Goal: Task Accomplishment & Management: Use online tool/utility

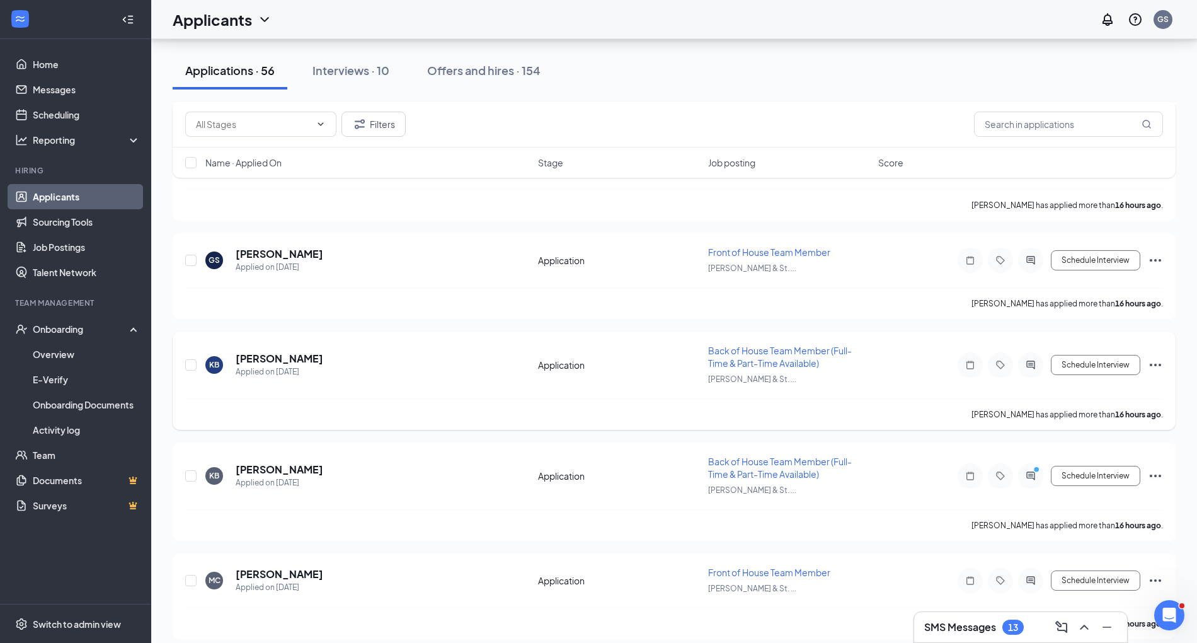
scroll to position [638, 0]
click at [248, 118] on input "text" at bounding box center [253, 124] width 115 height 14
click at [250, 151] on div "Application (43)" at bounding box center [236, 148] width 63 height 14
type input "Application (43)"
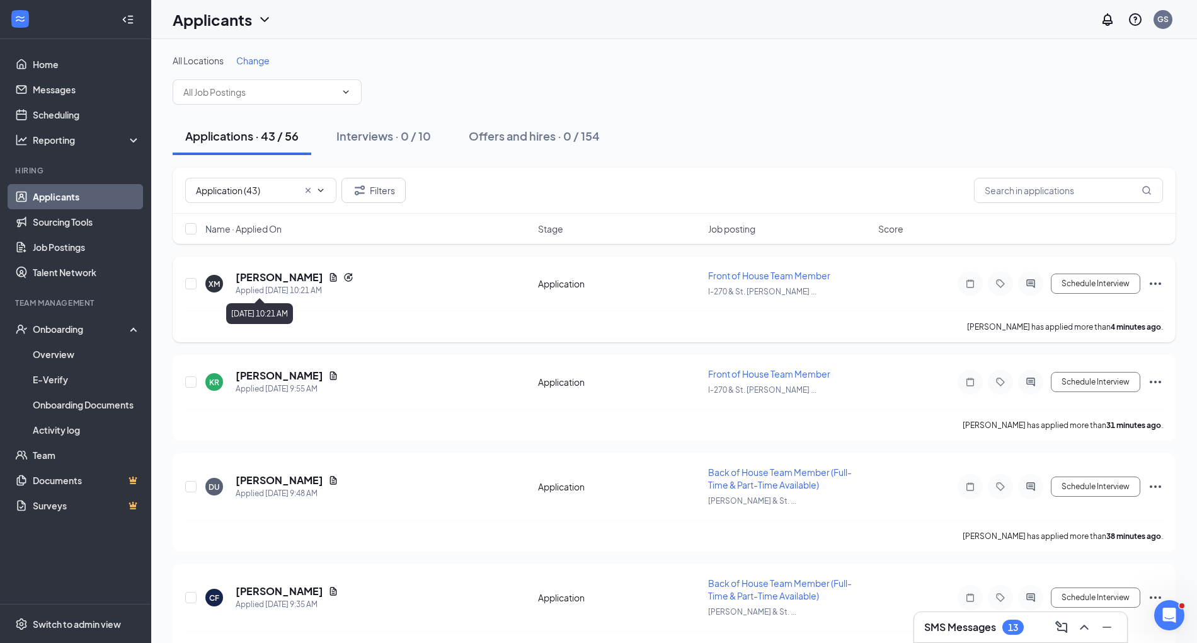
click at [277, 275] on h5 "[PERSON_NAME]" at bounding box center [280, 277] width 88 height 14
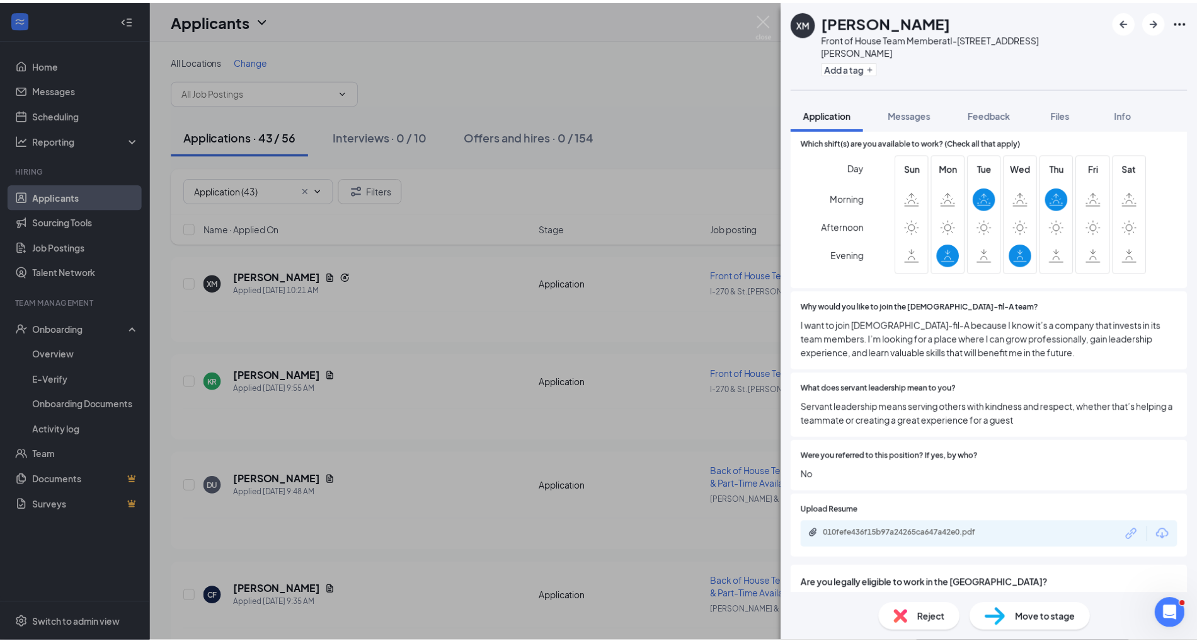
scroll to position [575, 0]
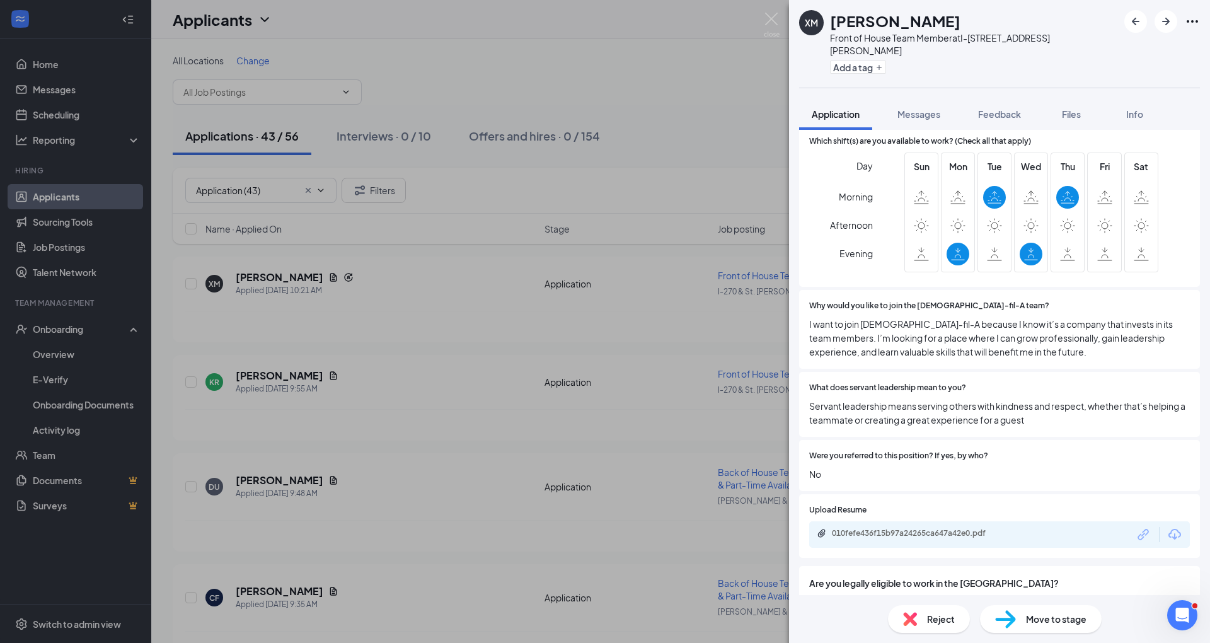
click at [590, 521] on div "010fefe436f15b97a24265ca647a42e0.pdf" at bounding box center [999, 534] width 381 height 26
click at [590, 28] on img at bounding box center [772, 25] width 16 height 25
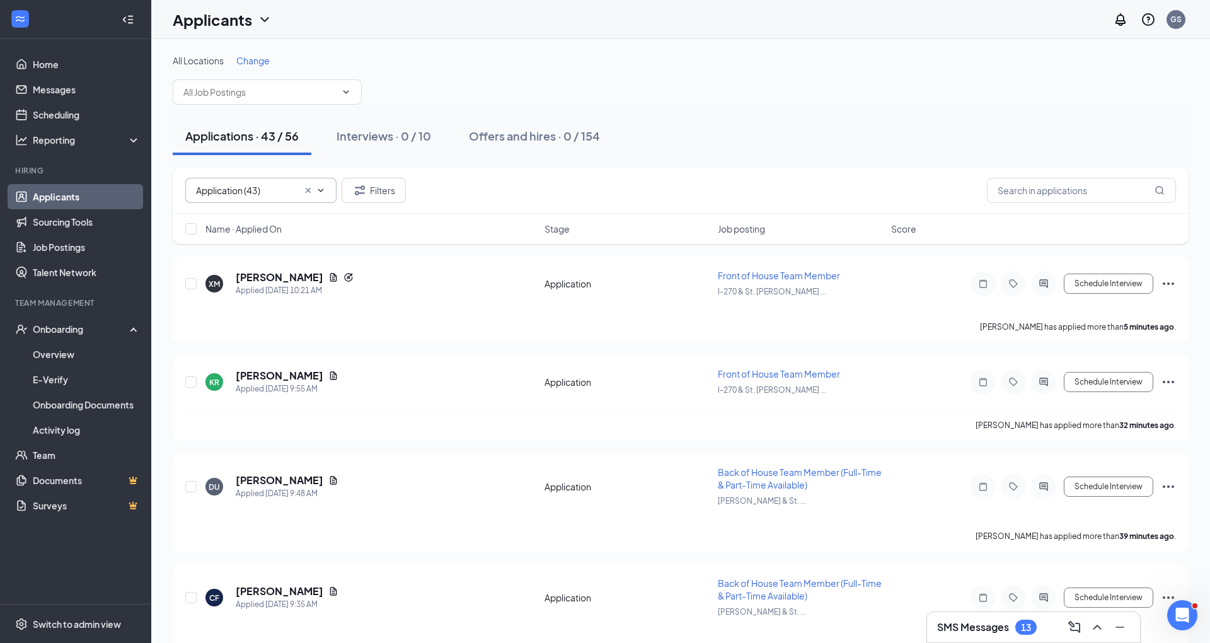
click at [304, 193] on icon "Cross" at bounding box center [308, 190] width 10 height 10
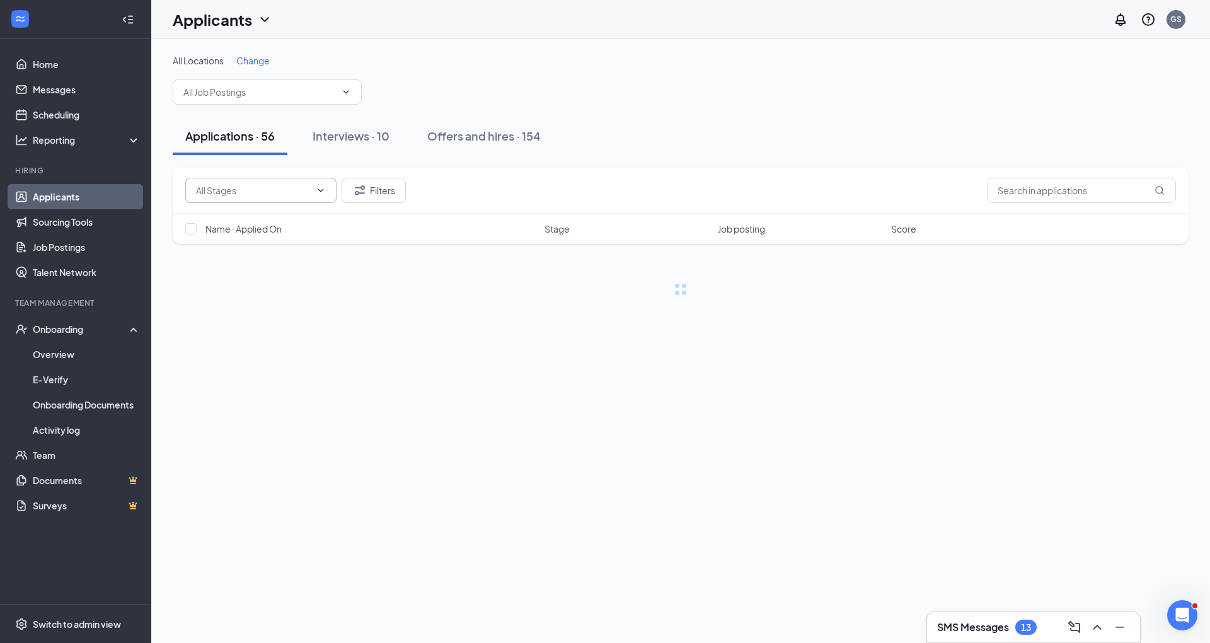
click at [326, 190] on span "Application (43) Scheduling (13)" at bounding box center [260, 190] width 151 height 25
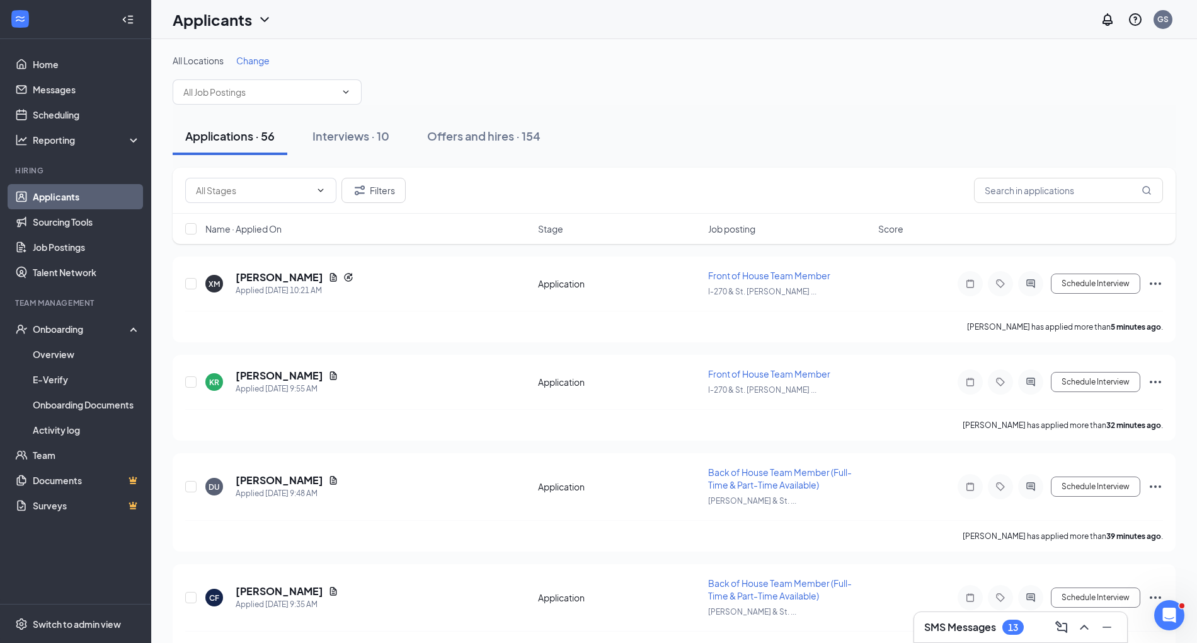
click at [323, 189] on icon "ChevronDown" at bounding box center [321, 189] width 6 height 3
click at [284, 189] on input "text" at bounding box center [253, 190] width 115 height 14
click at [294, 221] on div "Application (43)" at bounding box center [270, 214] width 131 height 14
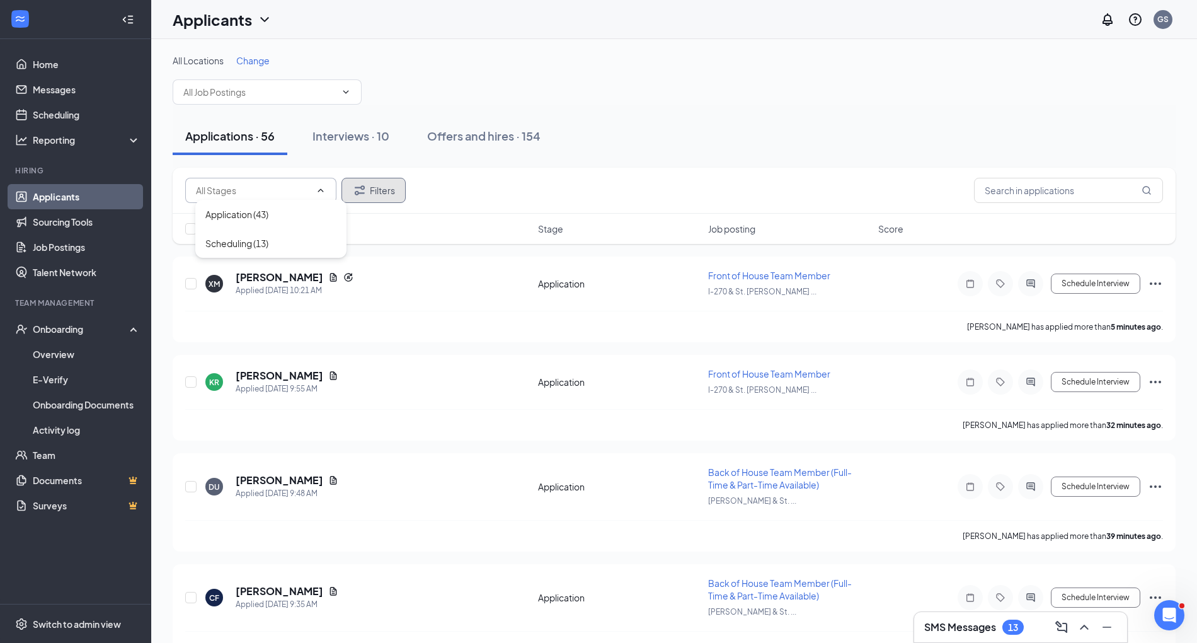
click at [364, 187] on icon "Filter" at bounding box center [359, 190] width 15 height 15
type input "Application (43)"
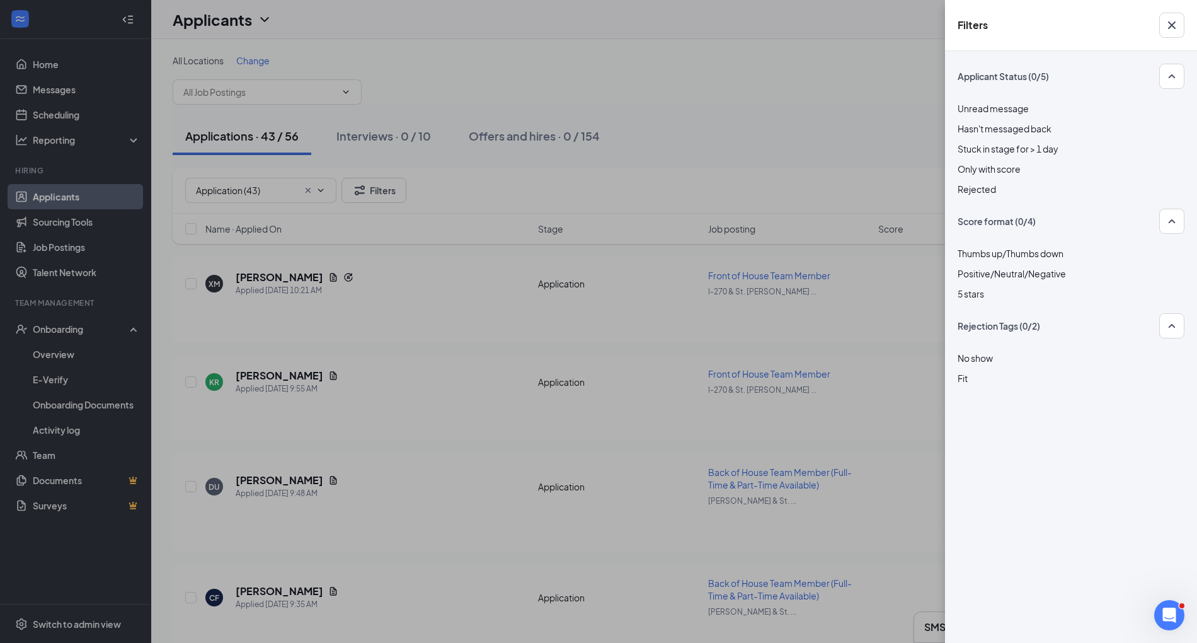
click at [590, 182] on div at bounding box center [1071, 182] width 227 height 0
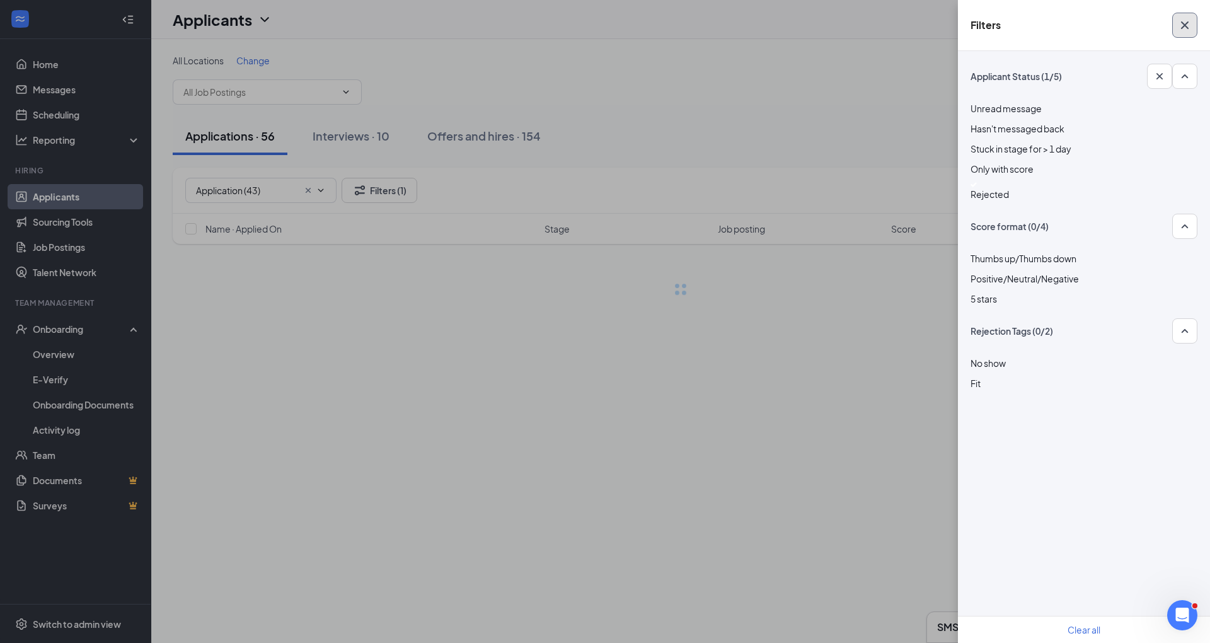
click at [590, 25] on button "button" at bounding box center [1184, 25] width 25 height 25
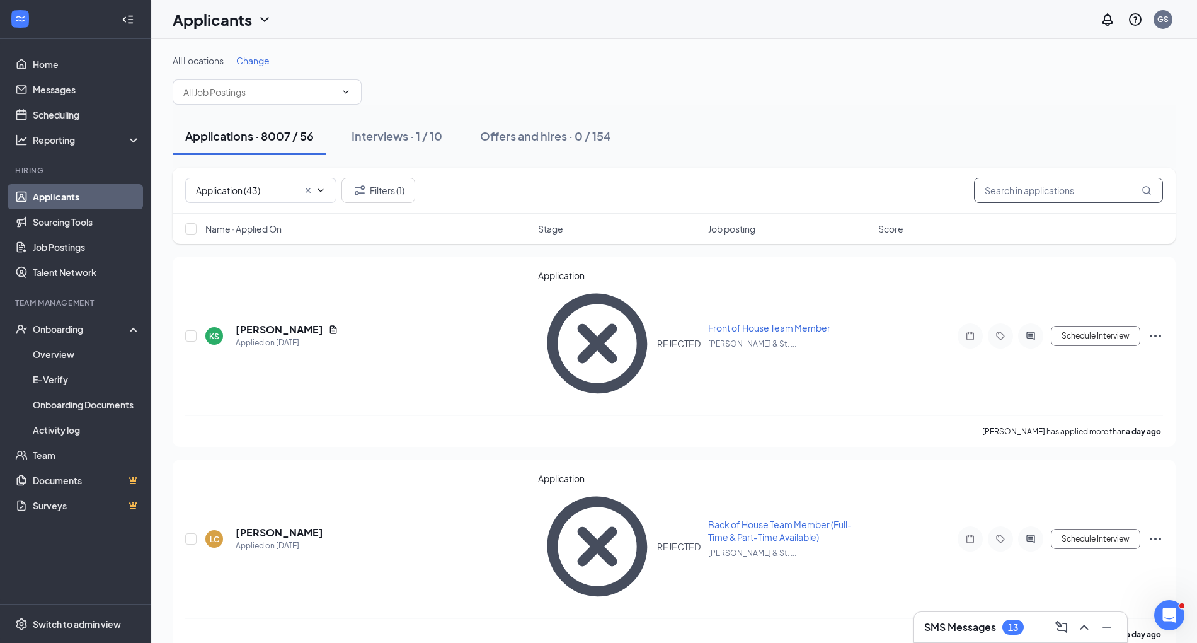
click at [590, 187] on input "text" at bounding box center [1068, 190] width 189 height 25
type input "Chesterfield"
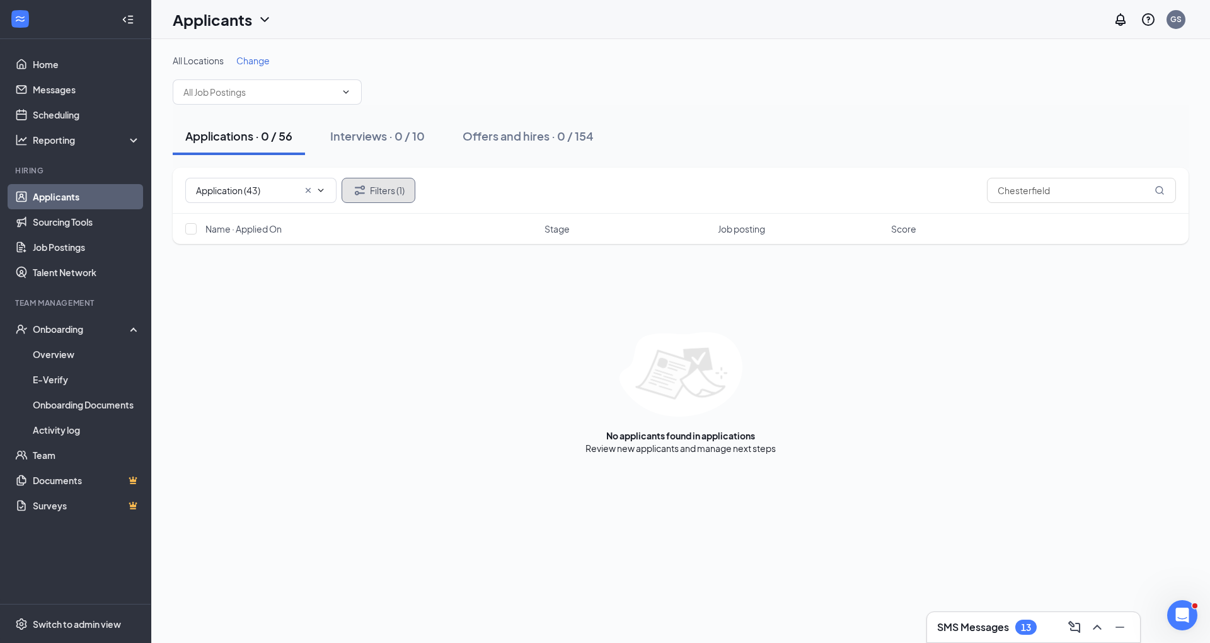
click at [393, 188] on button "Filters (1)" at bounding box center [379, 190] width 74 height 25
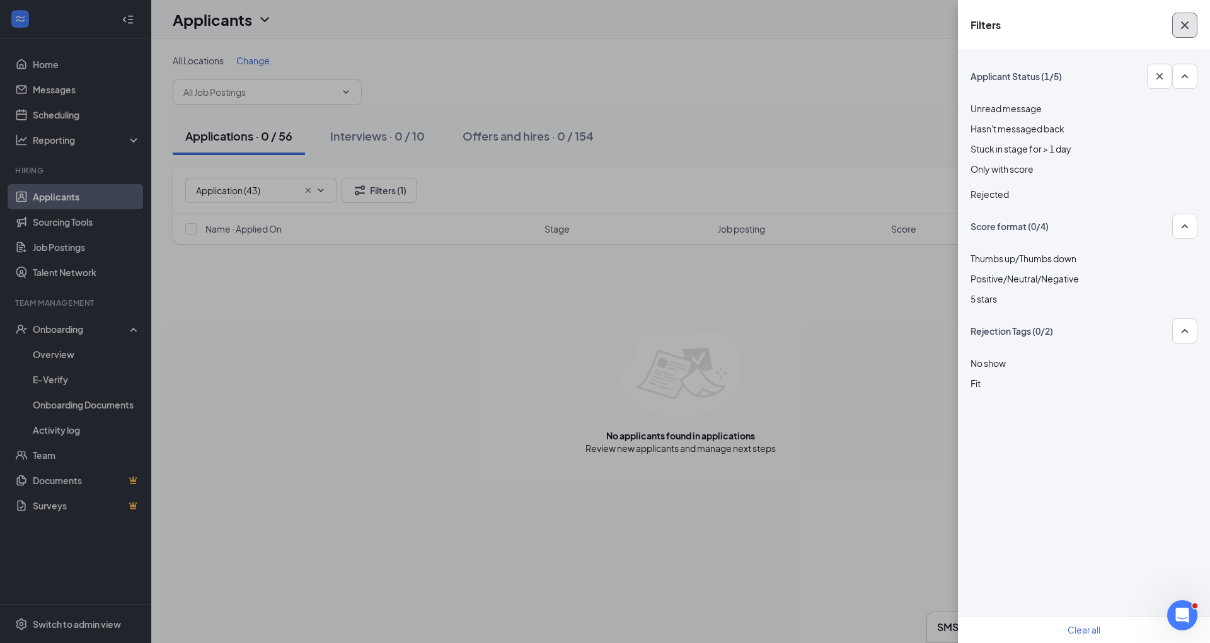
click at [590, 21] on icon "Cross" at bounding box center [1184, 25] width 15 height 15
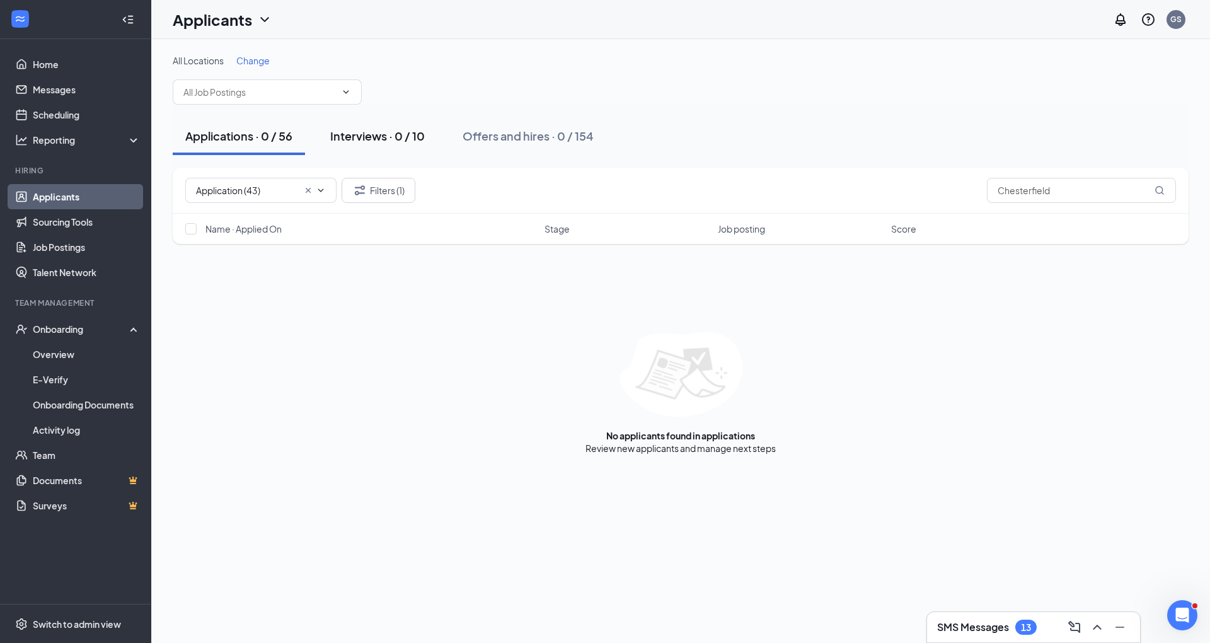
click at [434, 146] on button "Interviews · 0 / 10" at bounding box center [378, 136] width 120 height 38
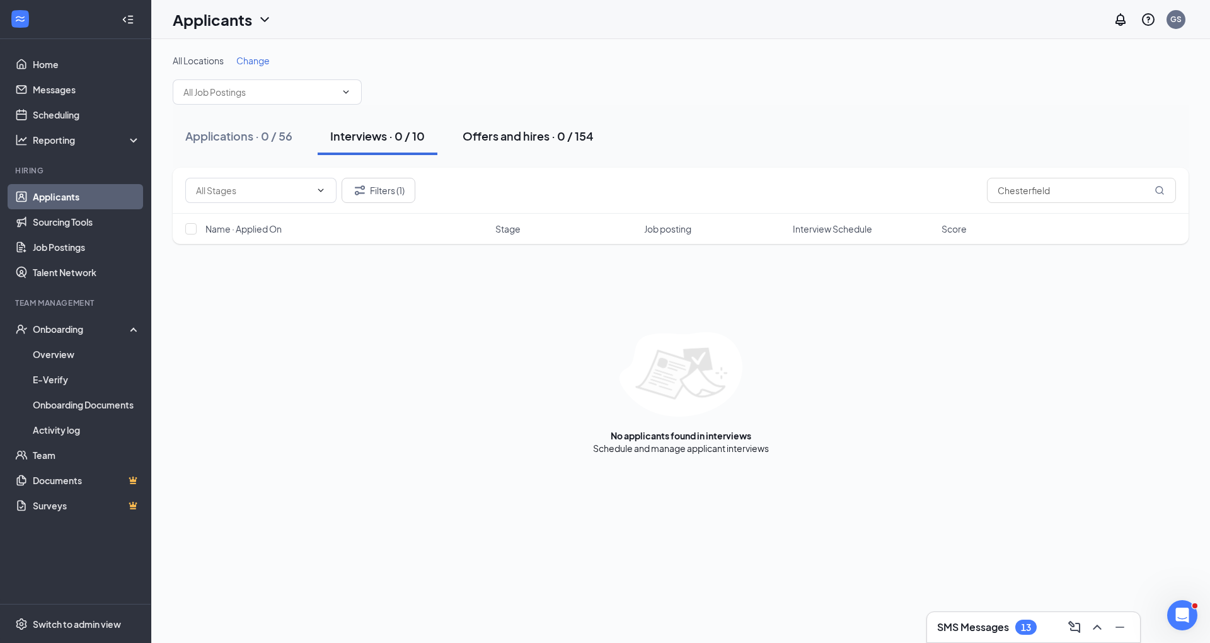
click at [487, 143] on button "Offers and hires · 0 / 154" at bounding box center [528, 136] width 156 height 38
click at [239, 164] on div "Applications · 0 / 56 Interviews · 0 / 10 Offers and hires · 0 / 154" at bounding box center [681, 136] width 1016 height 63
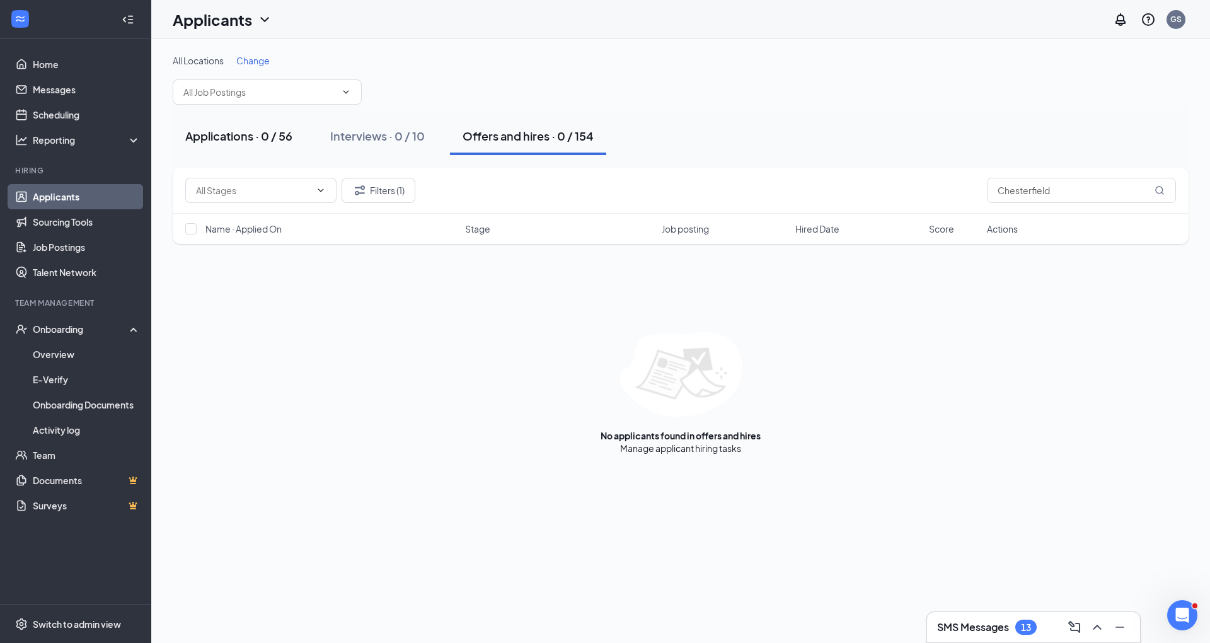
click at [292, 147] on button "Applications · 0 / 56" at bounding box center [239, 136] width 132 height 38
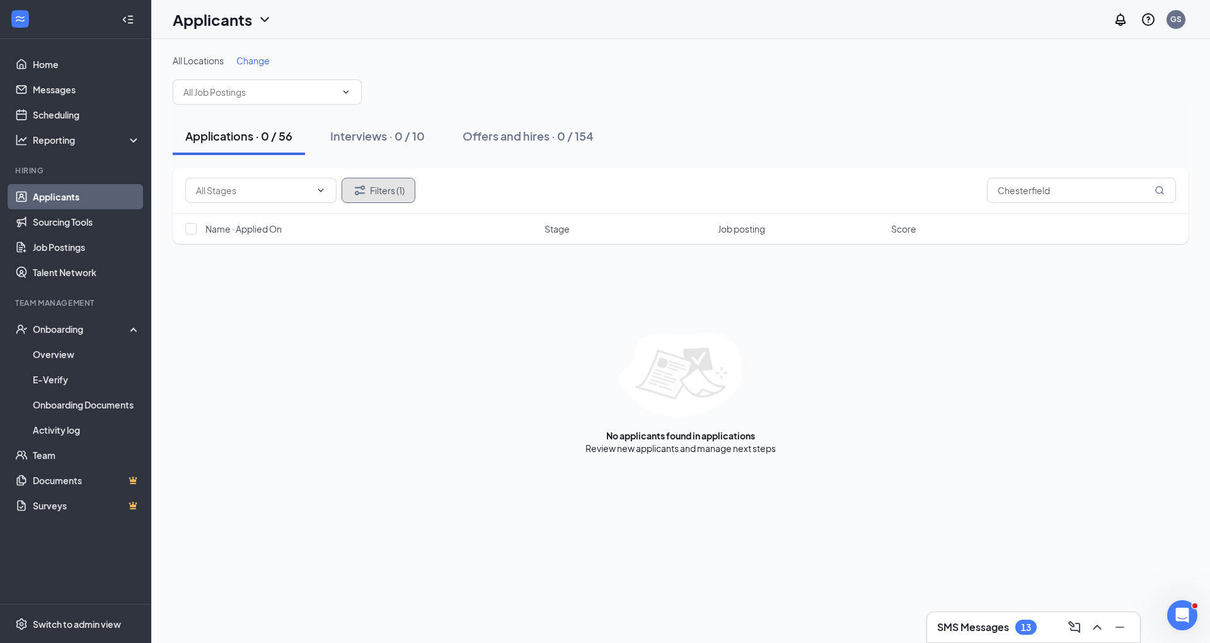
click at [368, 199] on button "Filters (1)" at bounding box center [379, 190] width 74 height 25
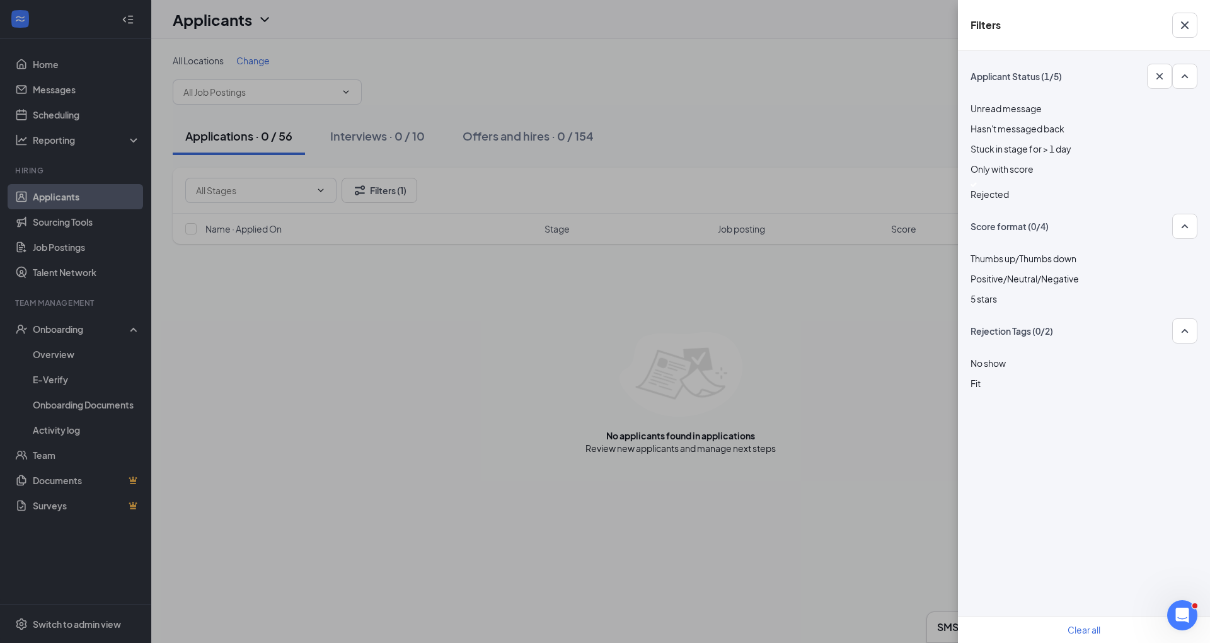
click at [590, 185] on img at bounding box center [974, 184] width 6 height 5
click at [590, 182] on div at bounding box center [1084, 182] width 227 height 0
click at [590, 25] on icon "Cross" at bounding box center [1184, 25] width 15 height 15
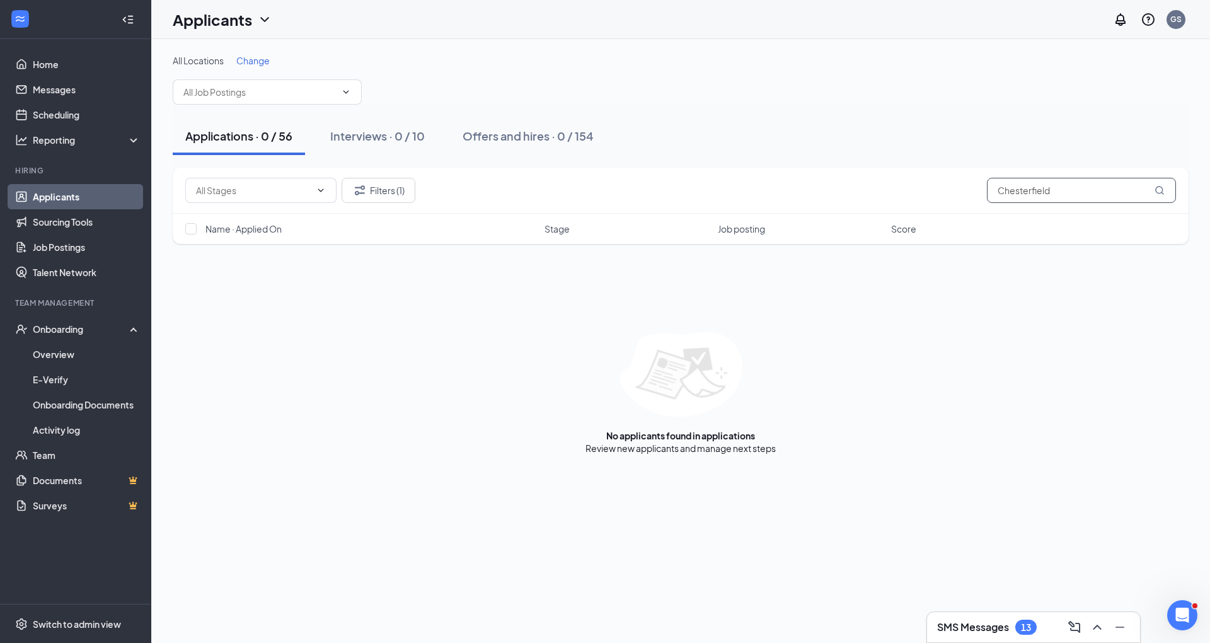
click at [590, 193] on input "Chesterfield" at bounding box center [1081, 190] width 189 height 25
type input "C"
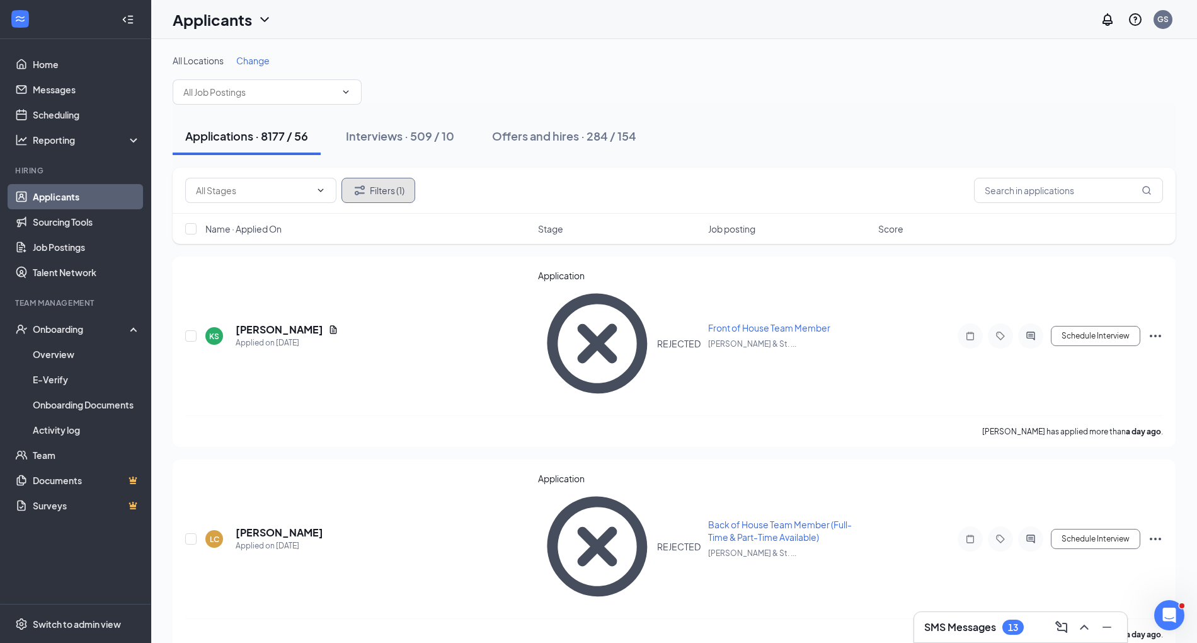
click at [393, 191] on button "Filters (1)" at bounding box center [379, 190] width 74 height 25
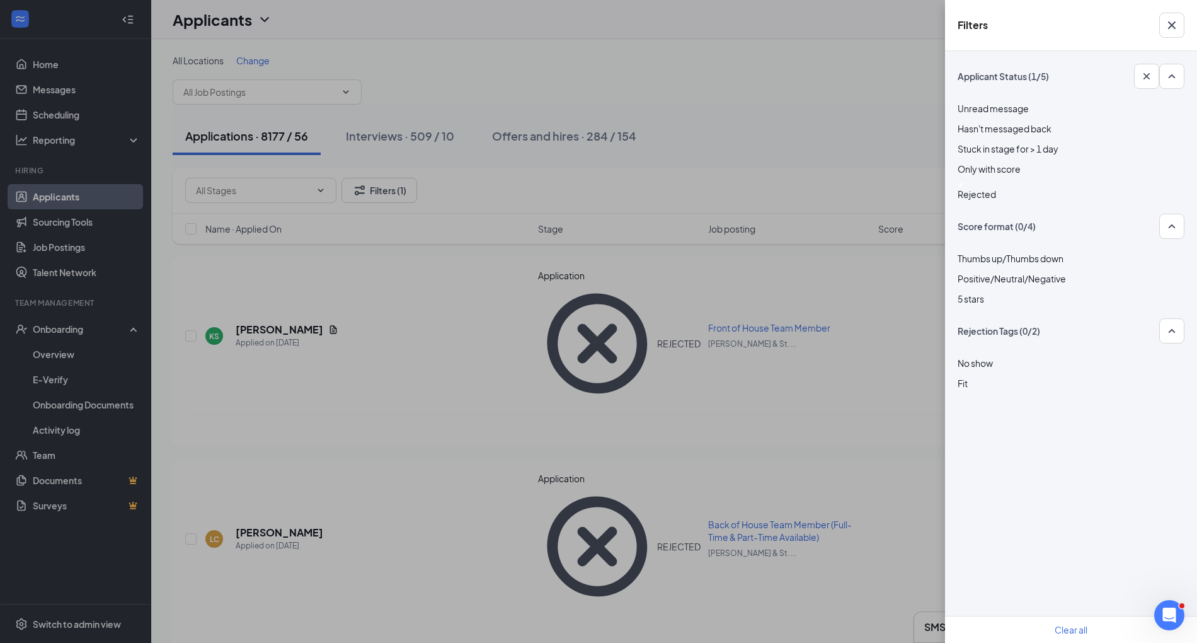
click at [590, 158] on div "Filters Applicant Status (1/5) Unread message Hasn't messaged back Stuck in sta…" at bounding box center [598, 321] width 1197 height 643
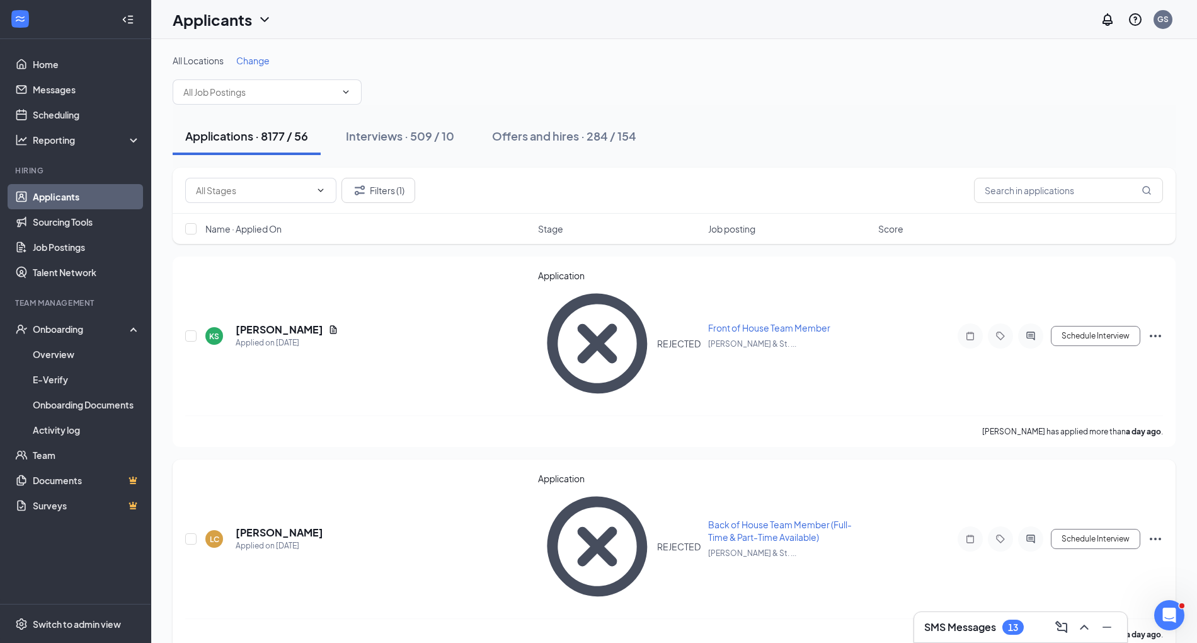
click at [590, 519] on span "Back of House Team Member (Full-Time & Part-Time Available)" at bounding box center [780, 531] width 144 height 24
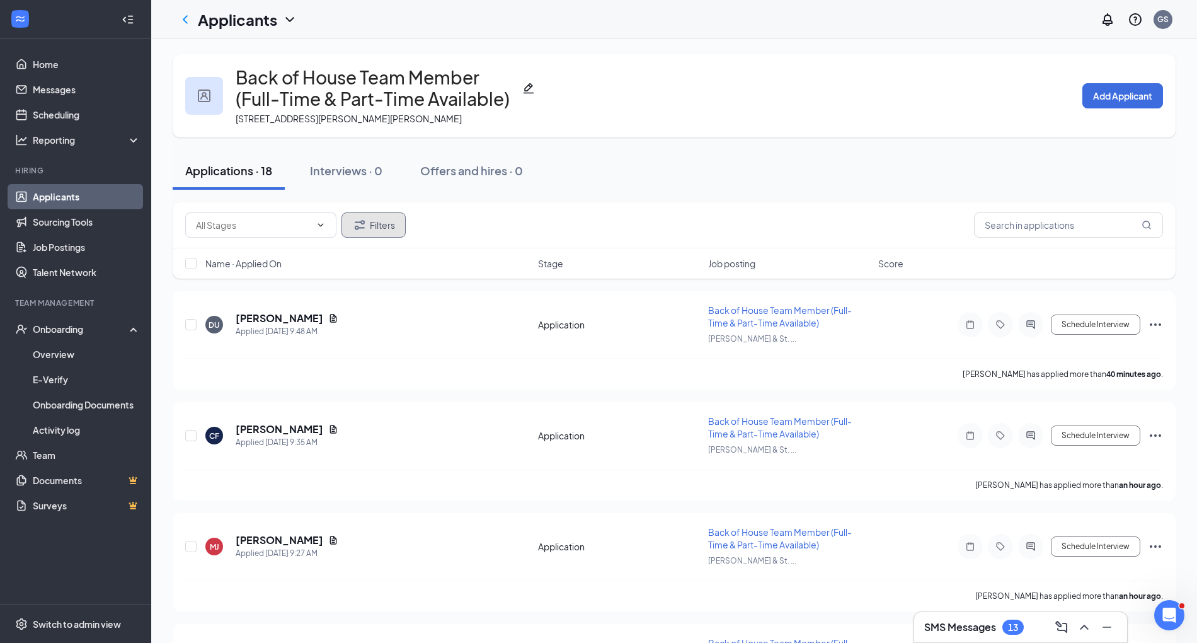
click at [389, 228] on button "Filters" at bounding box center [374, 224] width 64 height 25
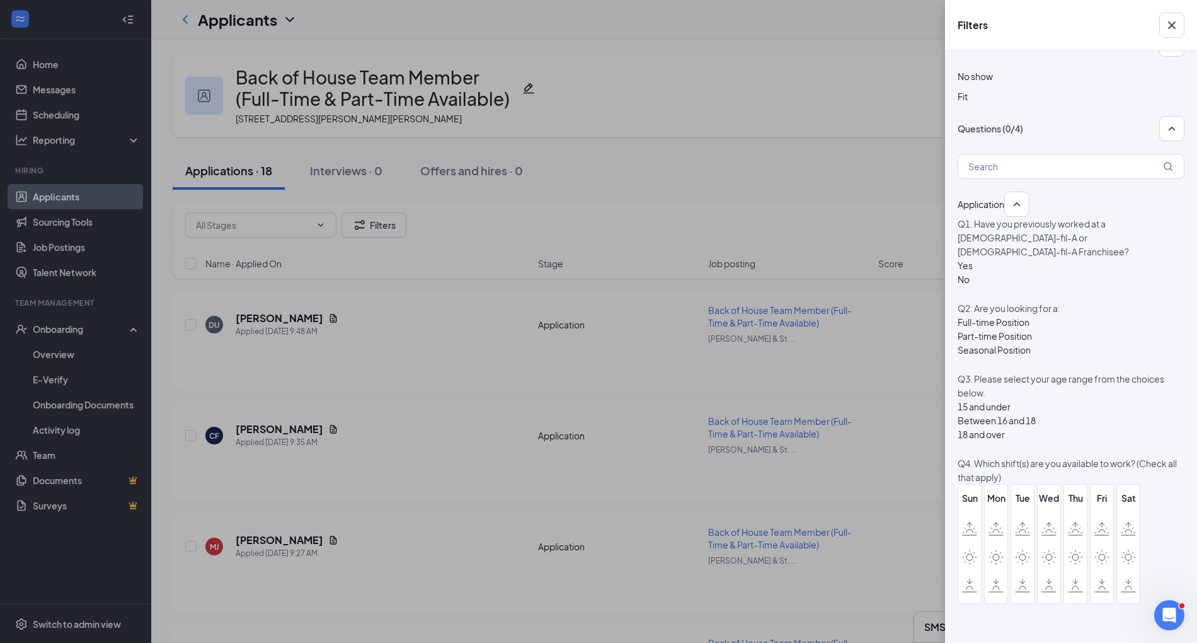
scroll to position [458, 0]
click at [590, 258] on div at bounding box center [965, 258] width 15 height 0
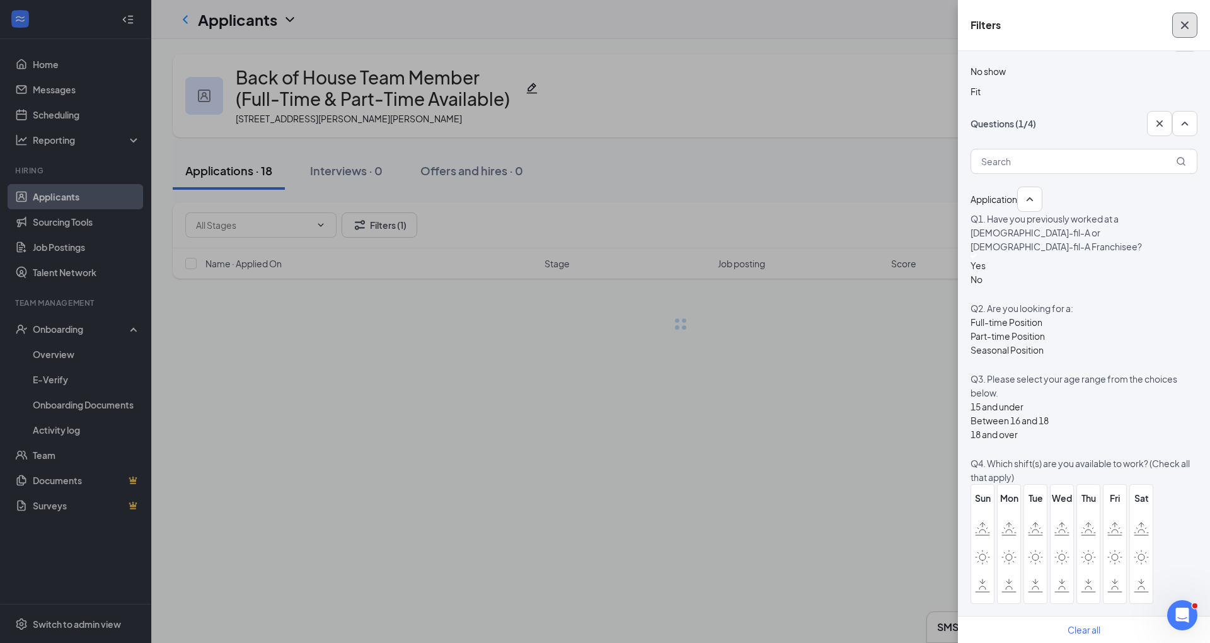
click at [590, 26] on icon "Cross" at bounding box center [1184, 25] width 15 height 15
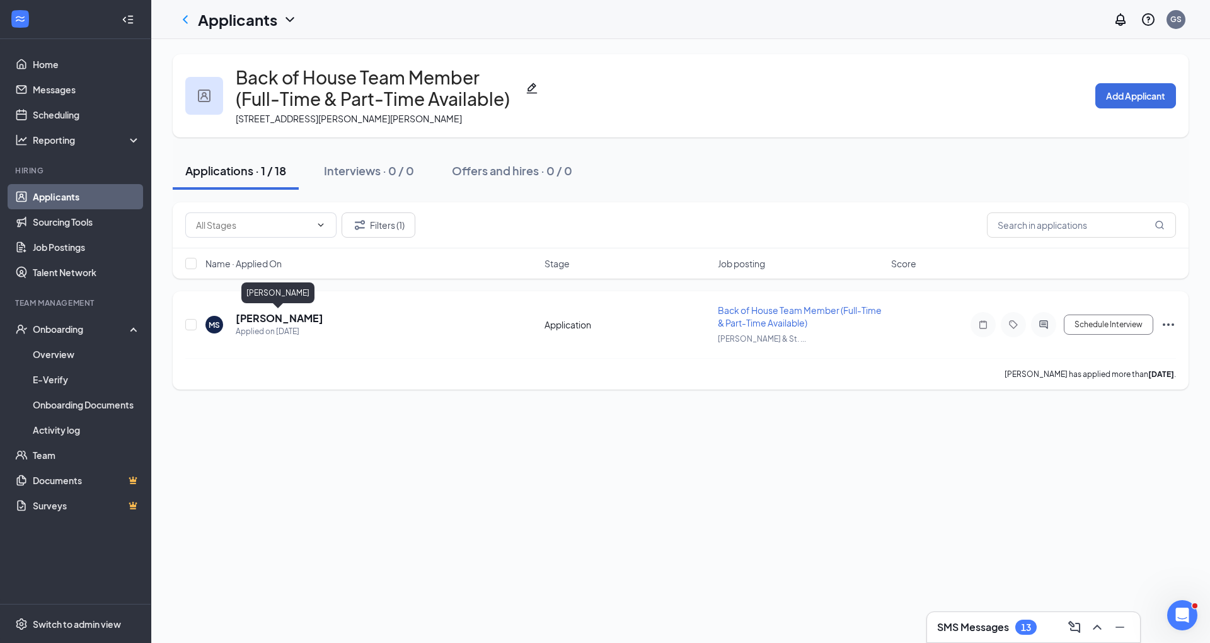
click at [274, 318] on h5 "[PERSON_NAME]" at bounding box center [280, 318] width 88 height 14
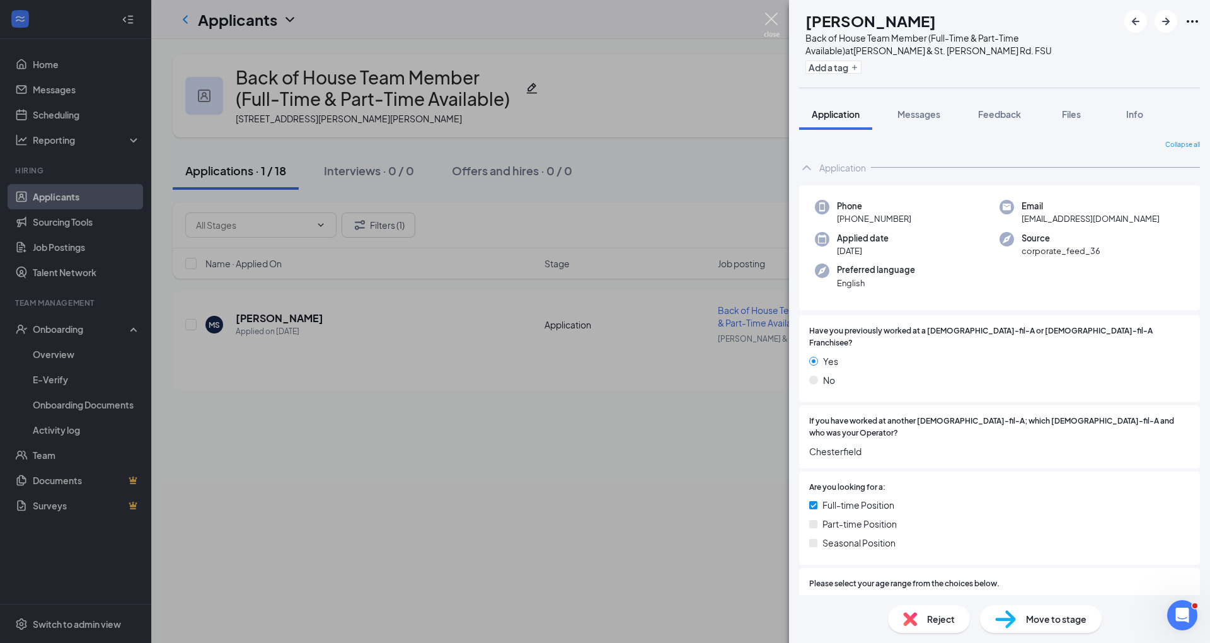
click at [590, 19] on img at bounding box center [772, 25] width 16 height 25
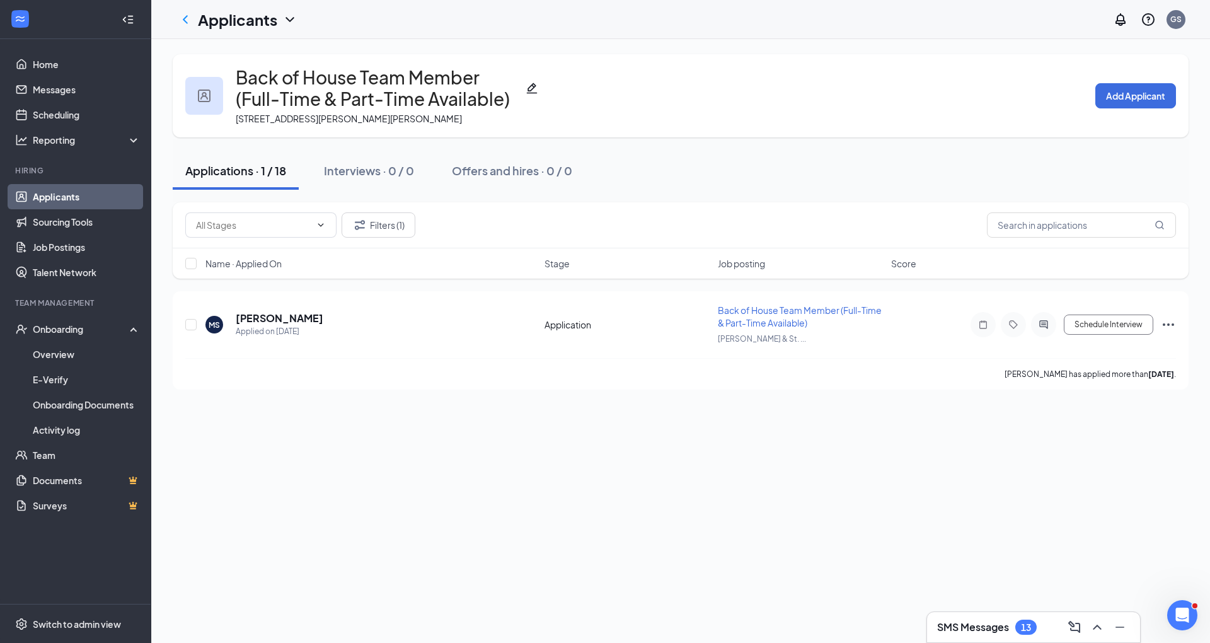
click at [590, 239] on div "Filters (1)" at bounding box center [681, 225] width 1016 height 46
click at [355, 82] on h3 "Back of House Team Member (Full-Time & Part-Time Available)" at bounding box center [378, 88] width 285 height 43
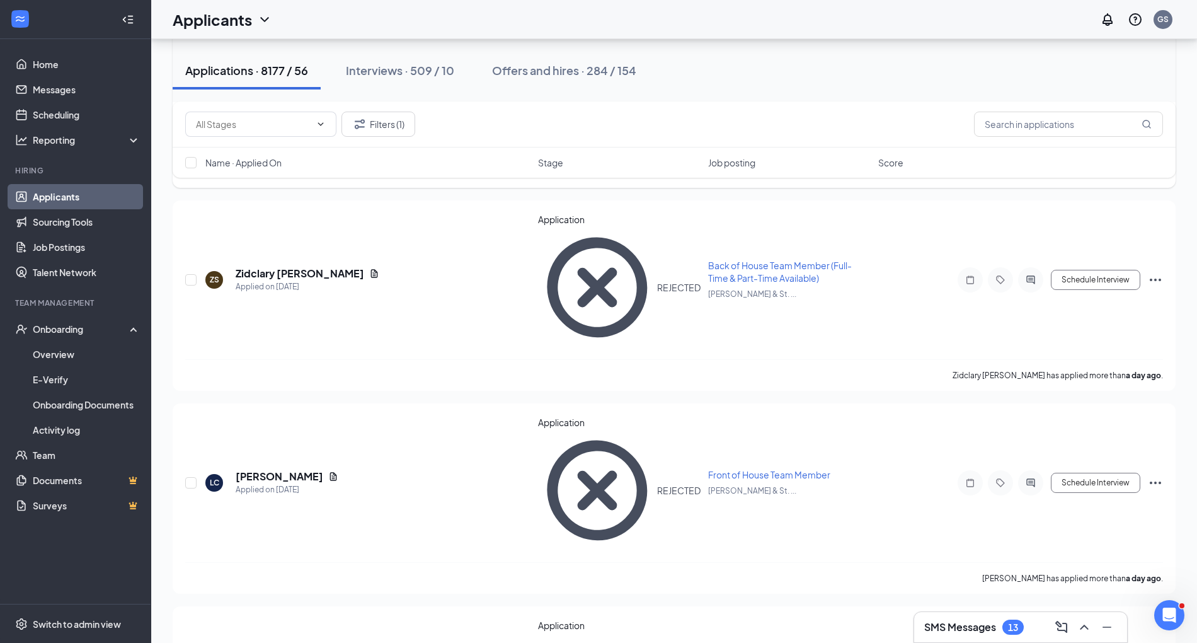
scroll to position [566, 0]
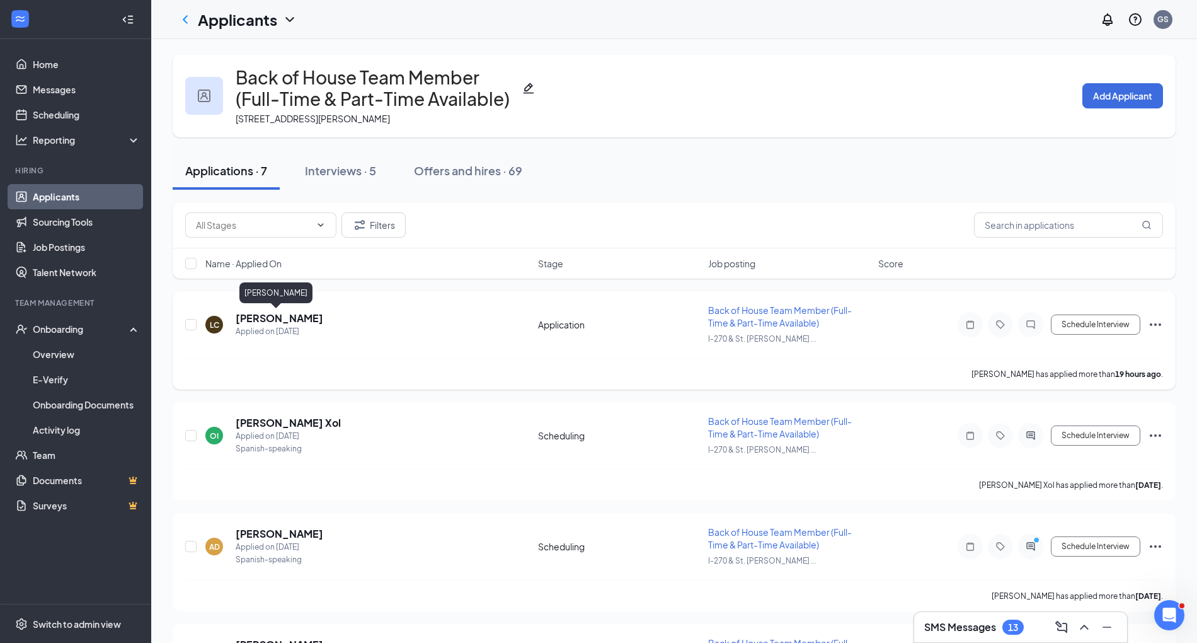
click at [264, 314] on h5 "[PERSON_NAME]" at bounding box center [280, 318] width 88 height 14
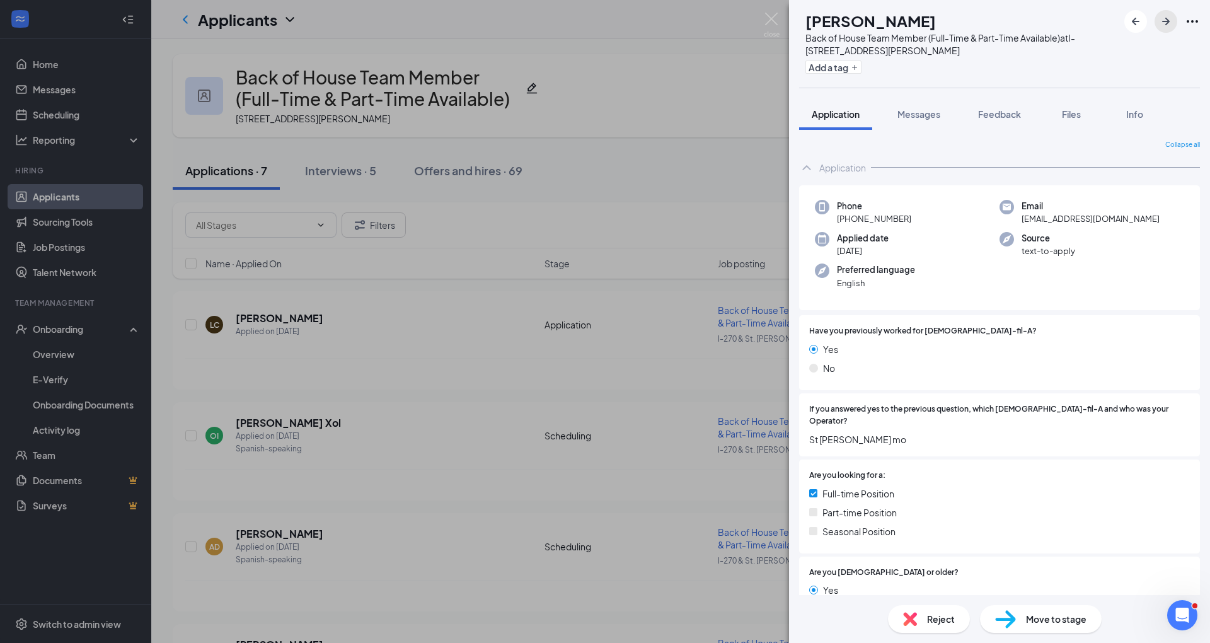
click at [590, 21] on icon "ArrowRight" at bounding box center [1166, 22] width 8 height 8
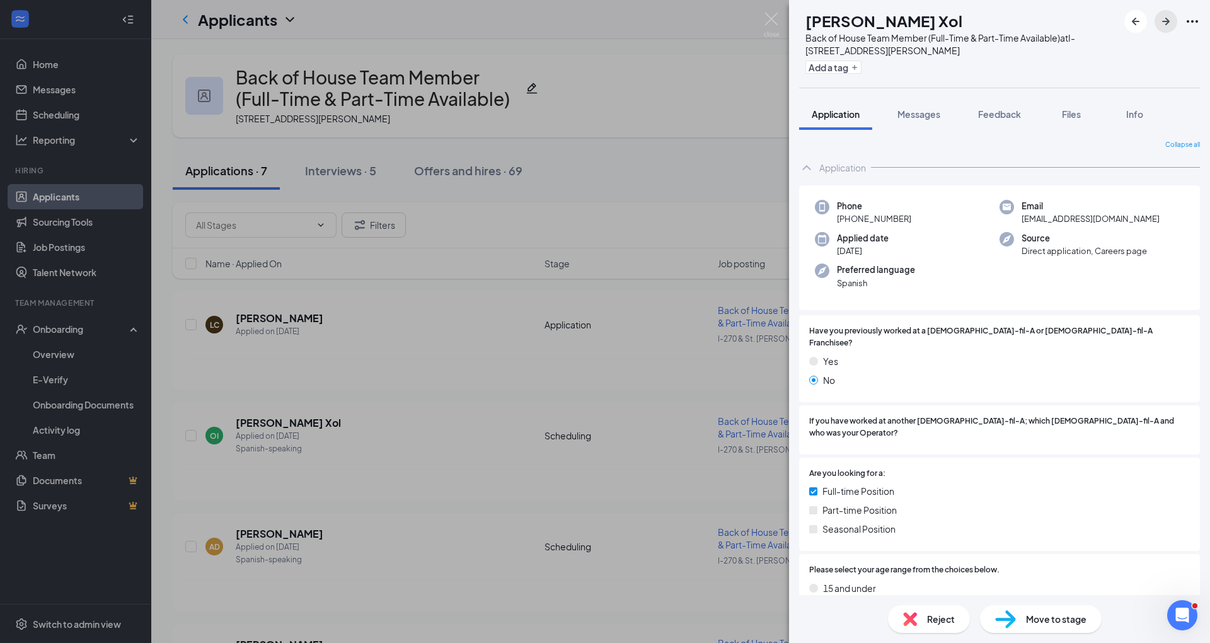
click at [590, 21] on icon "ArrowRight" at bounding box center [1166, 22] width 8 height 8
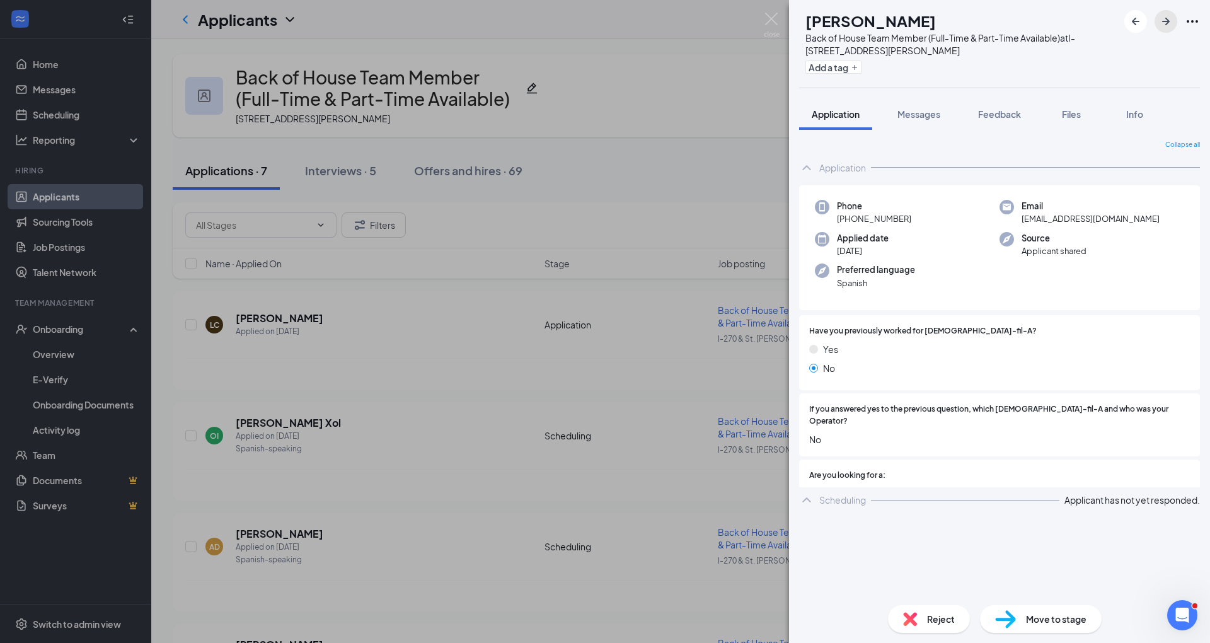
click at [590, 21] on icon "ArrowRight" at bounding box center [1166, 22] width 8 height 8
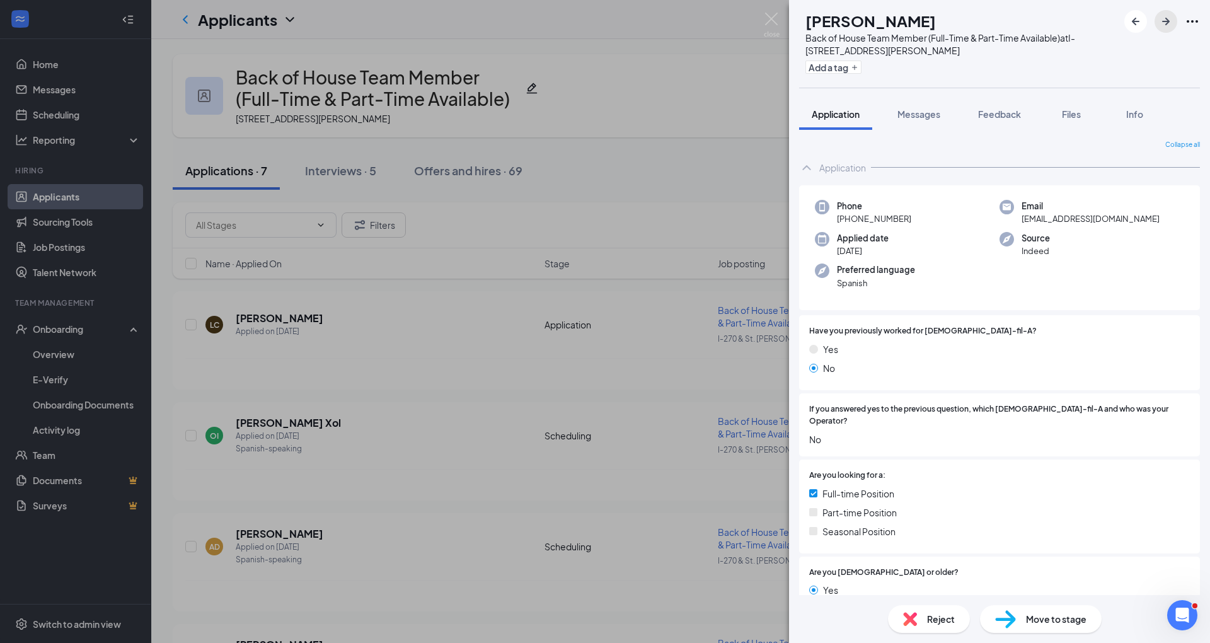
click at [590, 21] on icon "ArrowRight" at bounding box center [1166, 22] width 8 height 8
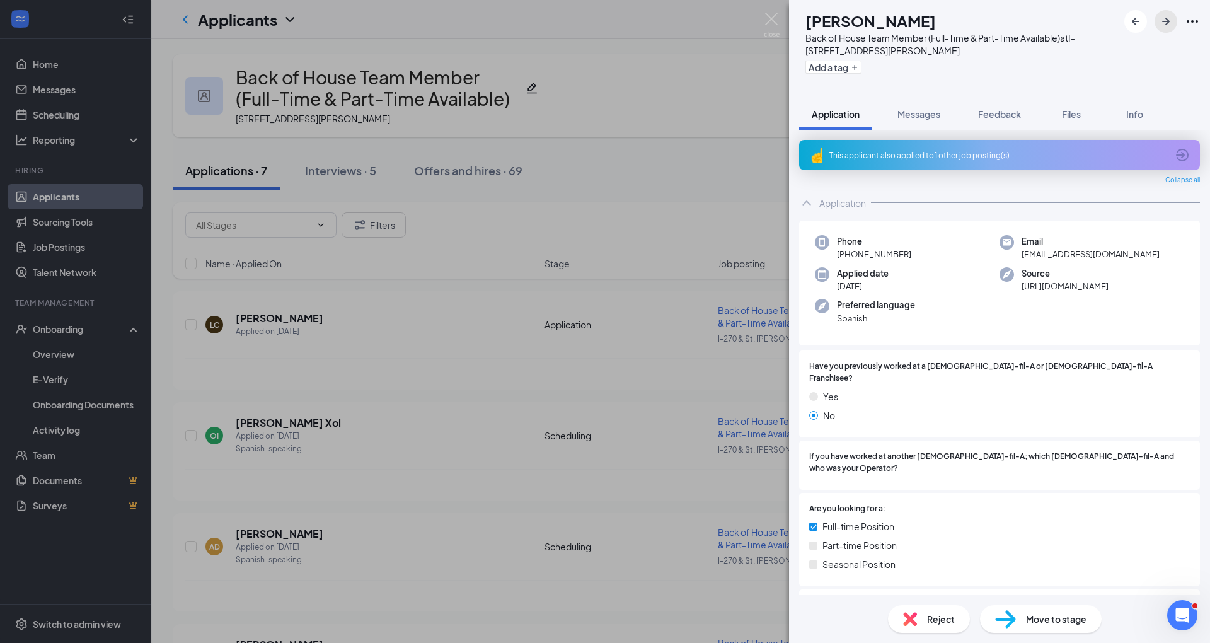
click at [590, 21] on icon "ArrowRight" at bounding box center [1166, 22] width 8 height 8
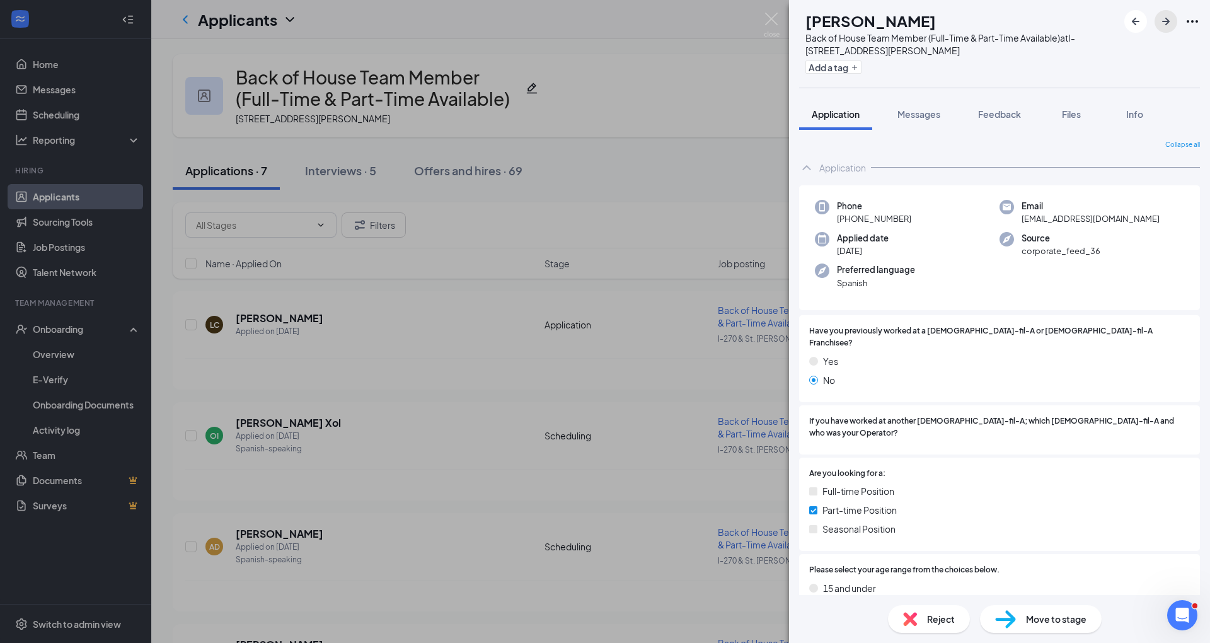
click at [590, 21] on icon "ArrowRight" at bounding box center [1166, 22] width 8 height 8
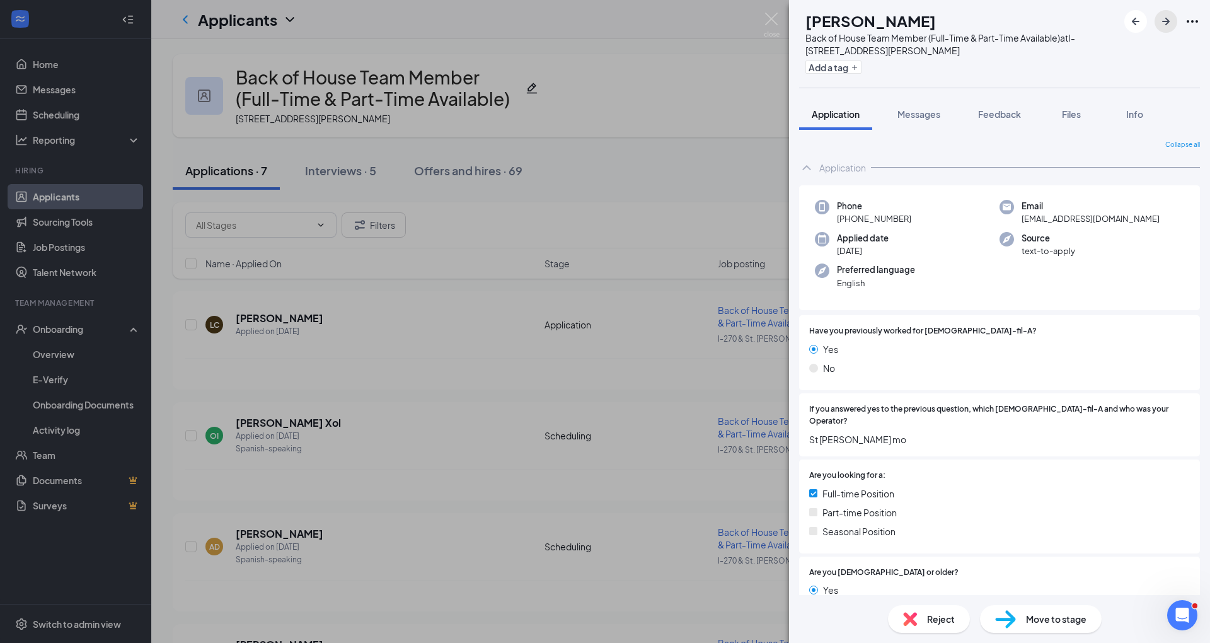
click at [590, 21] on icon "ArrowRight" at bounding box center [1166, 22] width 8 height 8
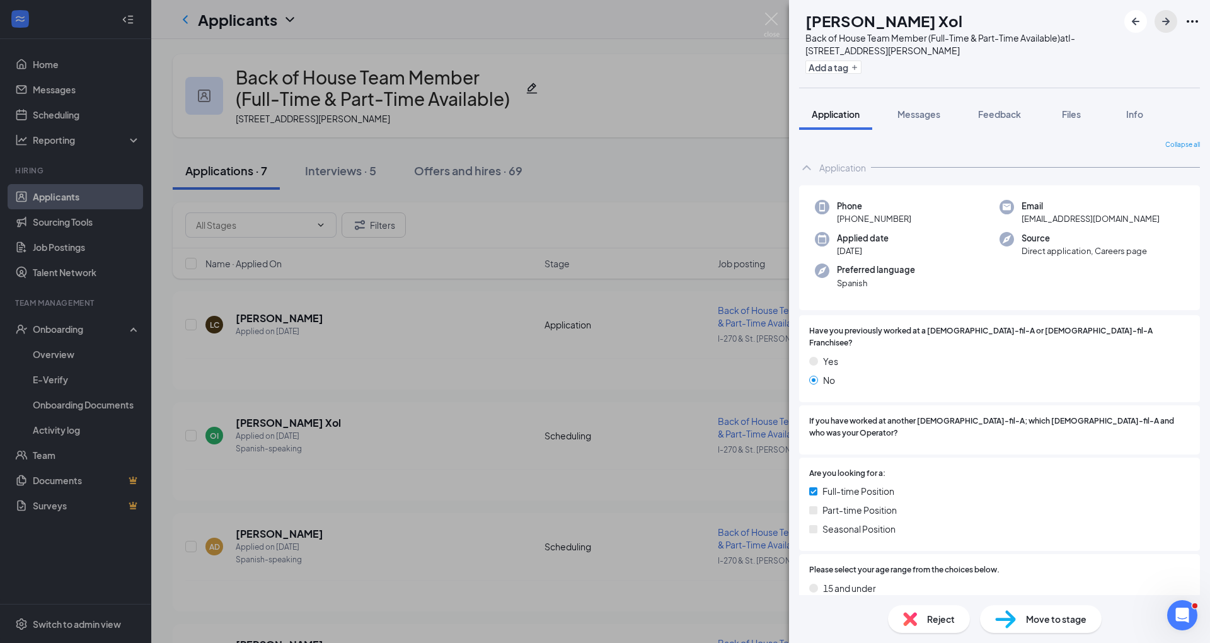
click at [590, 21] on icon "ArrowRight" at bounding box center [1166, 22] width 8 height 8
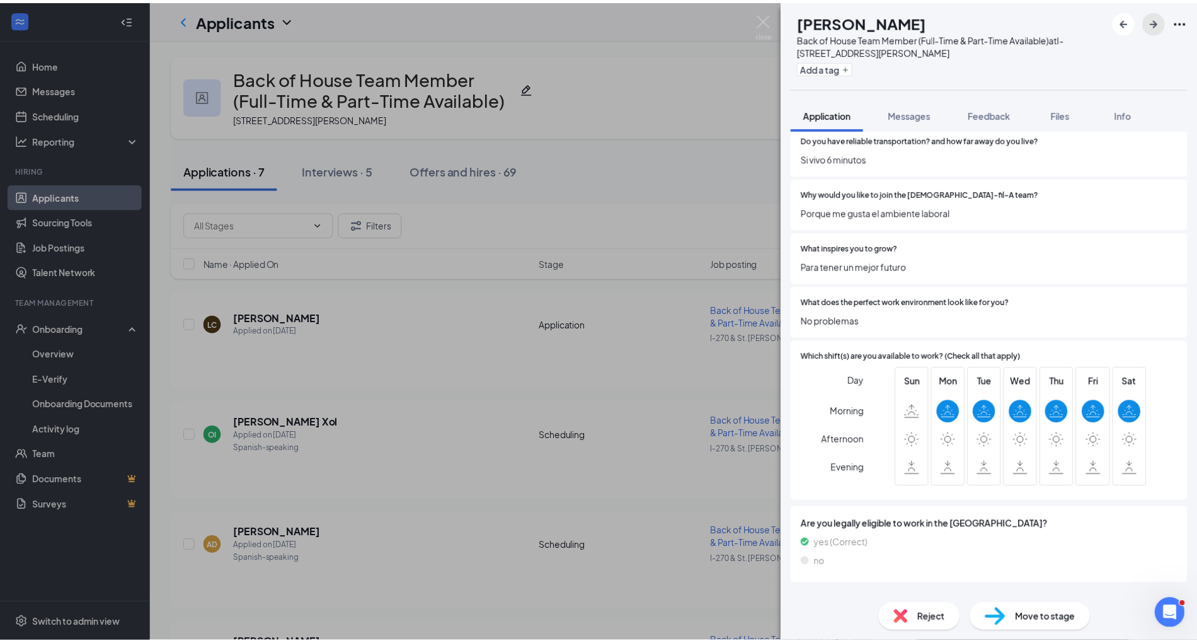
scroll to position [667, 0]
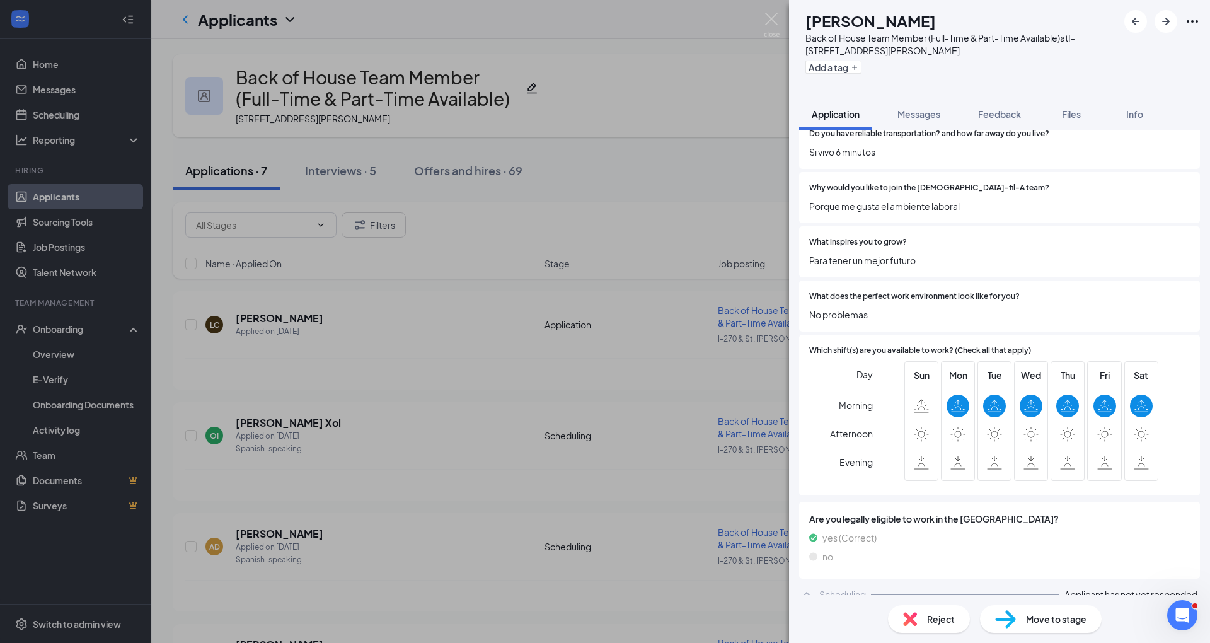
click at [590, 463] on div "YS [PERSON_NAME] Back of House Team Member (Full-Time & Part-Time Available) at…" at bounding box center [605, 321] width 1210 height 643
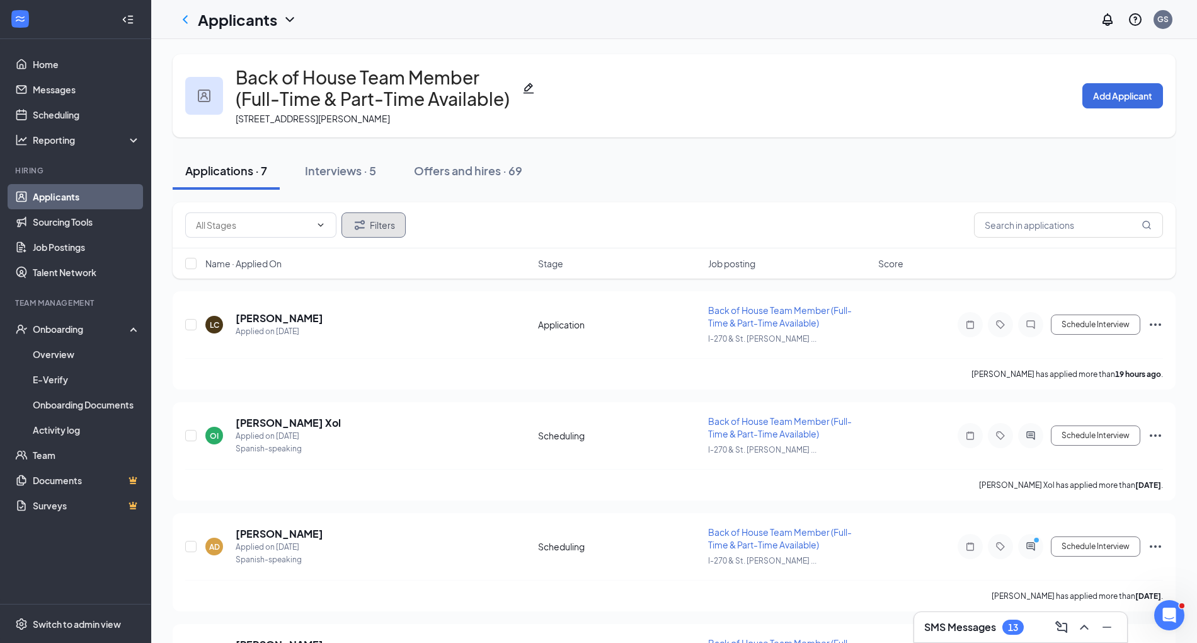
click at [371, 225] on button "Filters" at bounding box center [374, 224] width 64 height 25
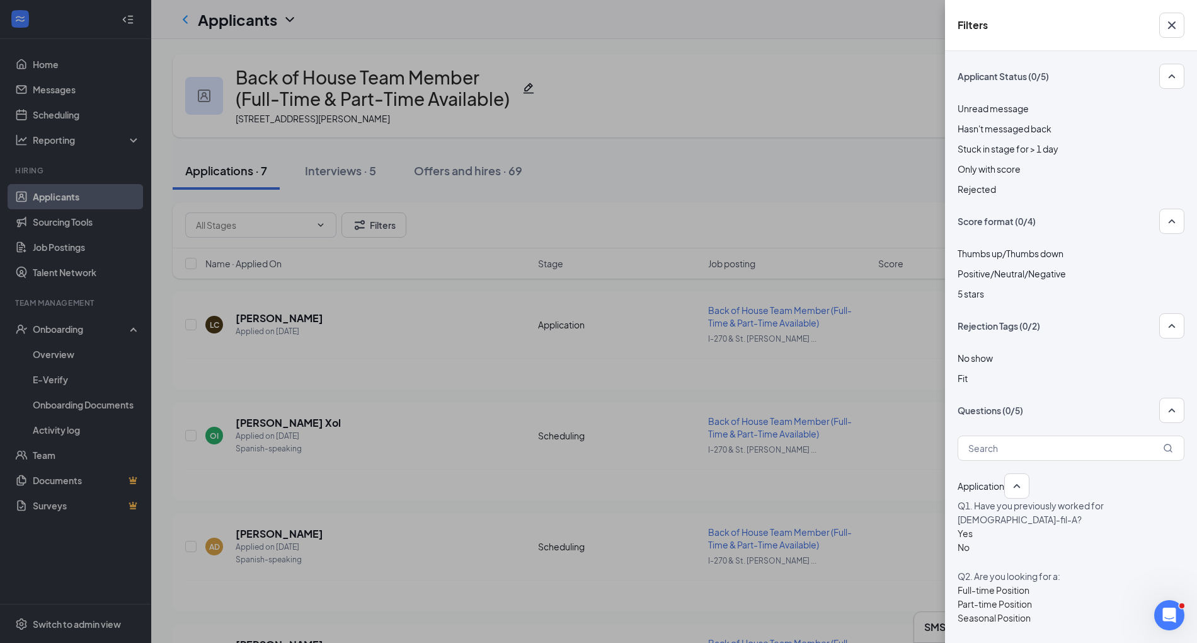
click at [590, 182] on div at bounding box center [1071, 182] width 227 height 0
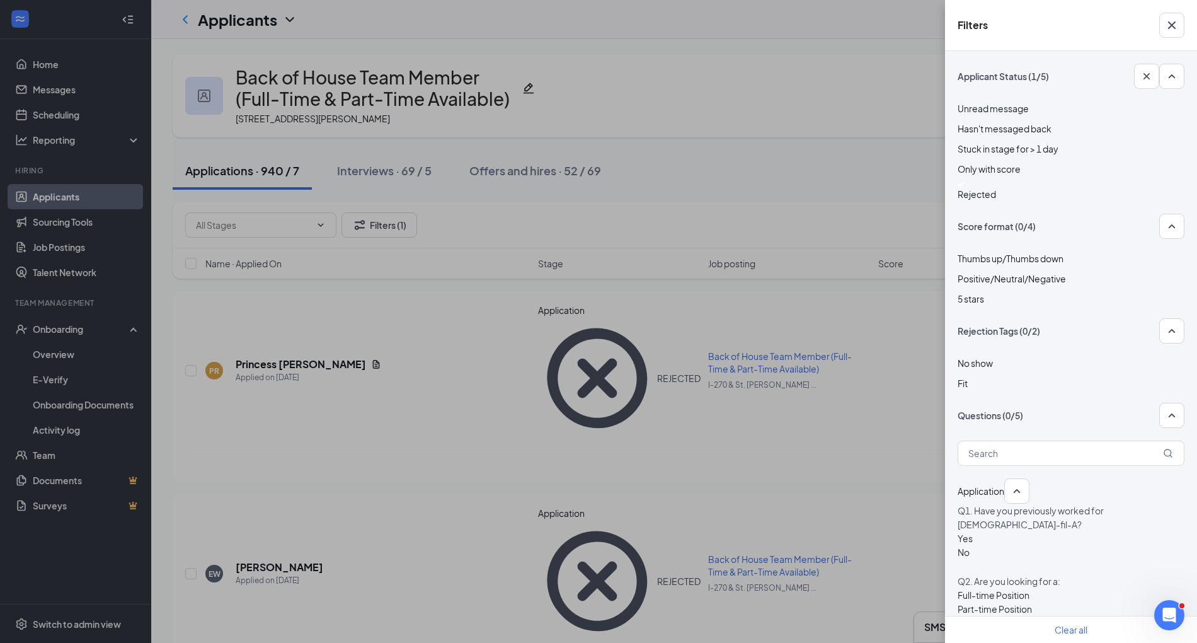
click at [590, 164] on div "Filters Applicant Status (1/5) Unread message Hasn't messaged back Stuck in sta…" at bounding box center [598, 321] width 1197 height 643
click at [387, 227] on div "Filters Applicant Status (1/5) Unread message Hasn't messaged back Stuck in sta…" at bounding box center [598, 321] width 1197 height 643
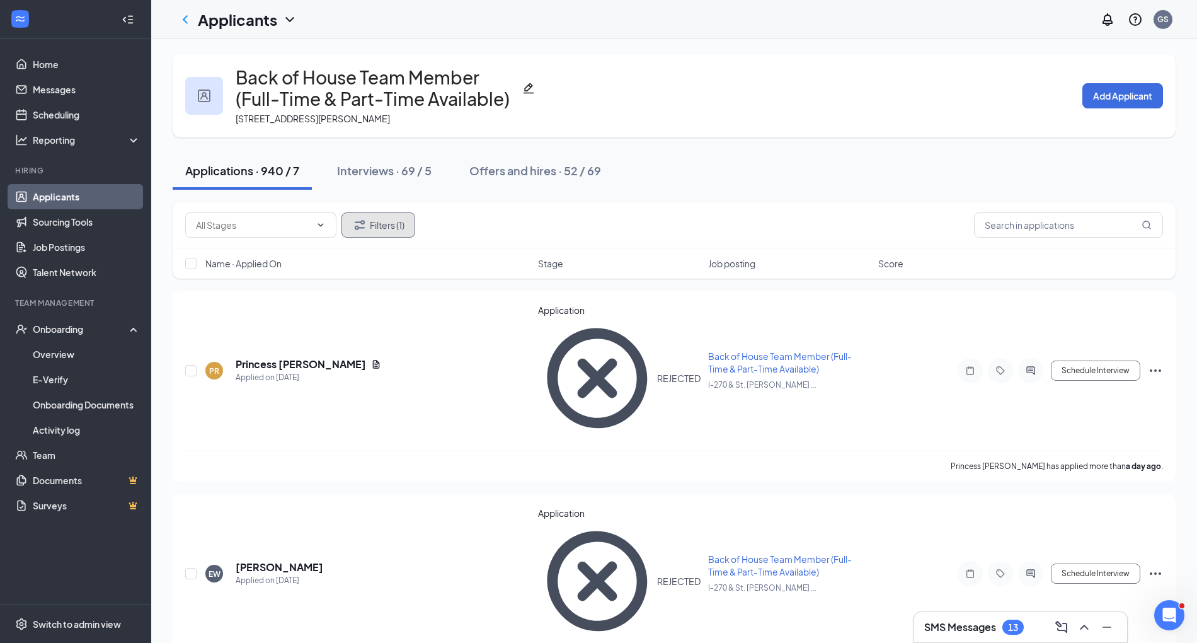
click at [387, 227] on button "Filters (1)" at bounding box center [379, 224] width 74 height 25
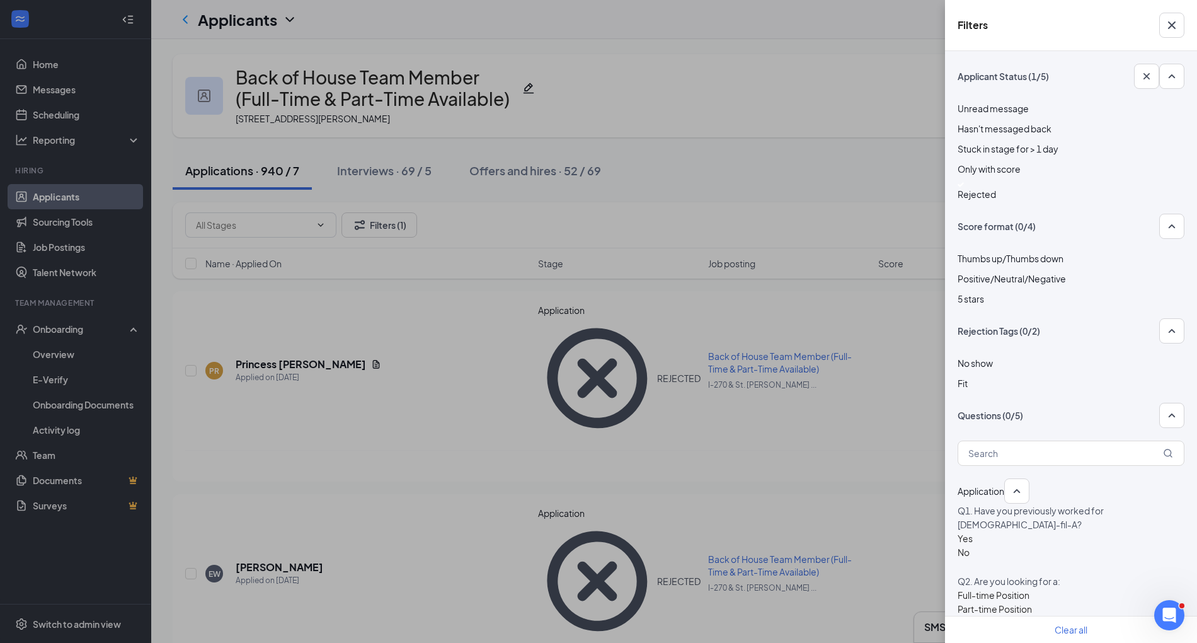
click at [590, 545] on div "Yes" at bounding box center [965, 538] width 15 height 14
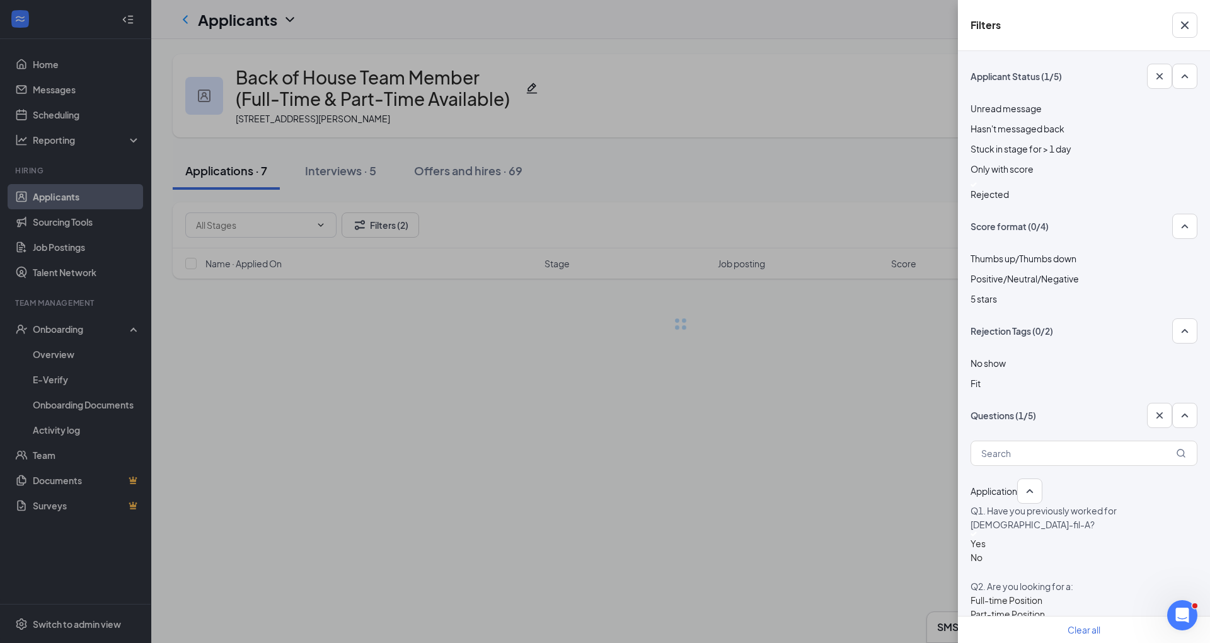
click at [590, 193] on div "Filters Applicant Status (1/5) Unread message Hasn't messaged back Stuck in sta…" at bounding box center [605, 321] width 1210 height 643
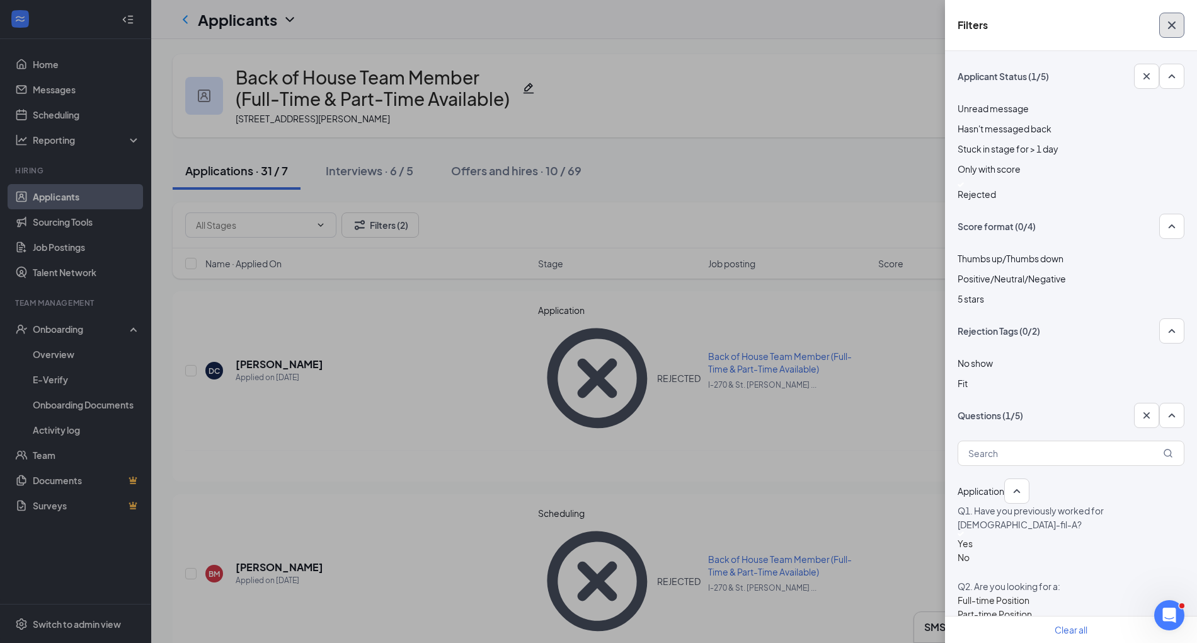
click at [590, 29] on icon "Cross" at bounding box center [1172, 25] width 15 height 15
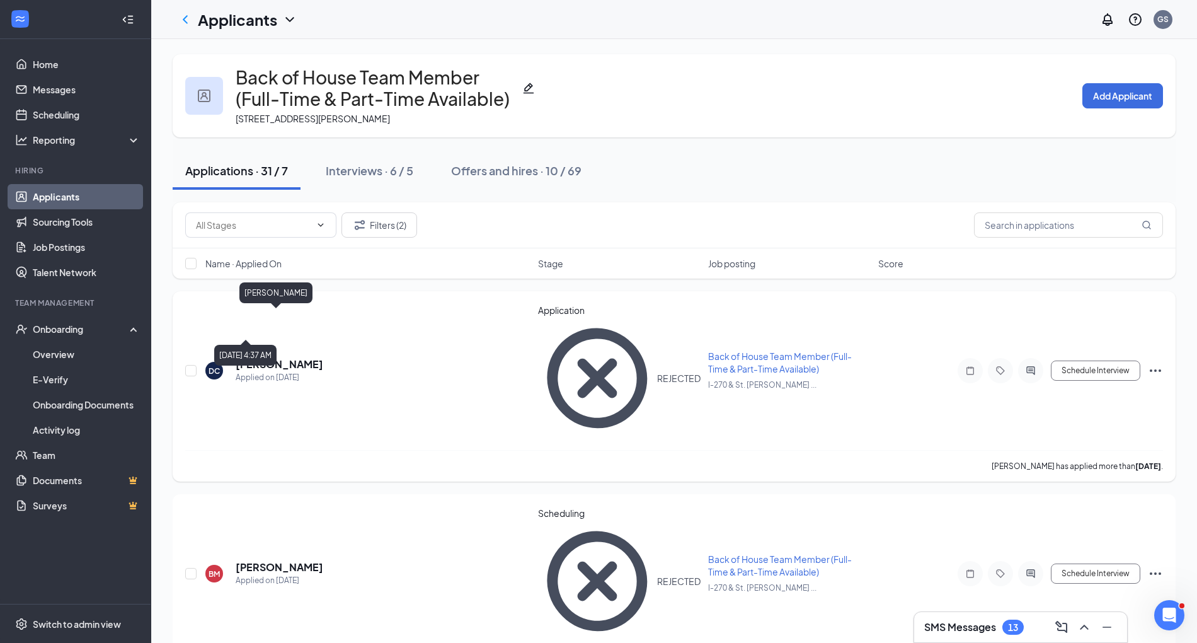
click at [266, 357] on h5 "[PERSON_NAME]" at bounding box center [280, 364] width 88 height 14
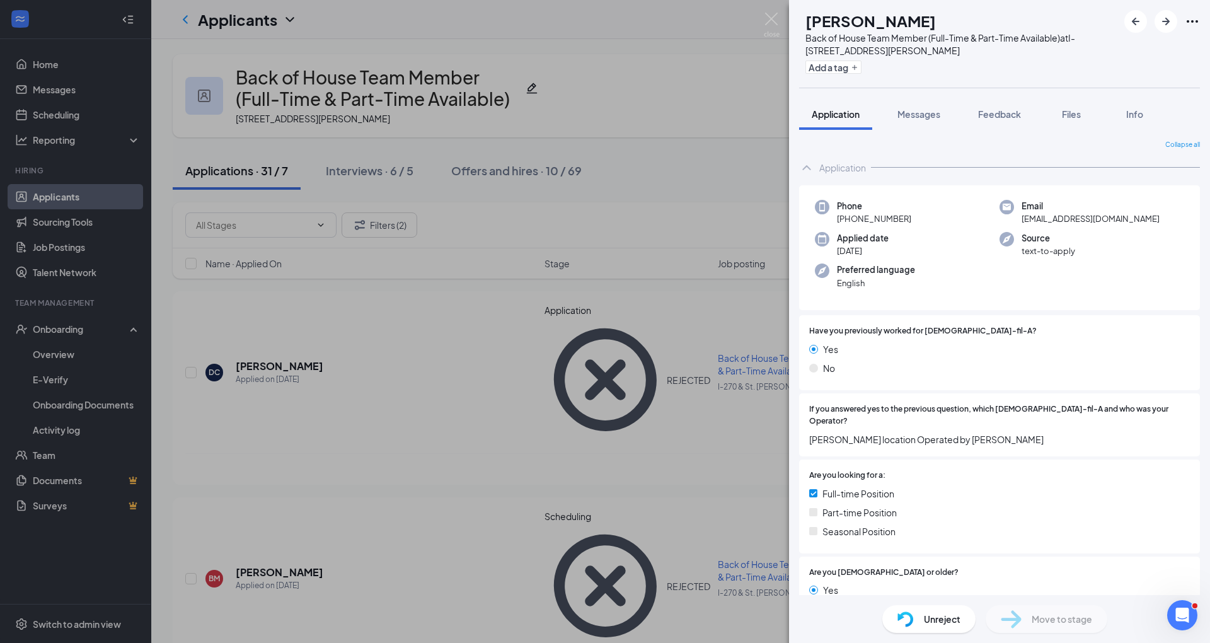
scroll to position [142, 0]
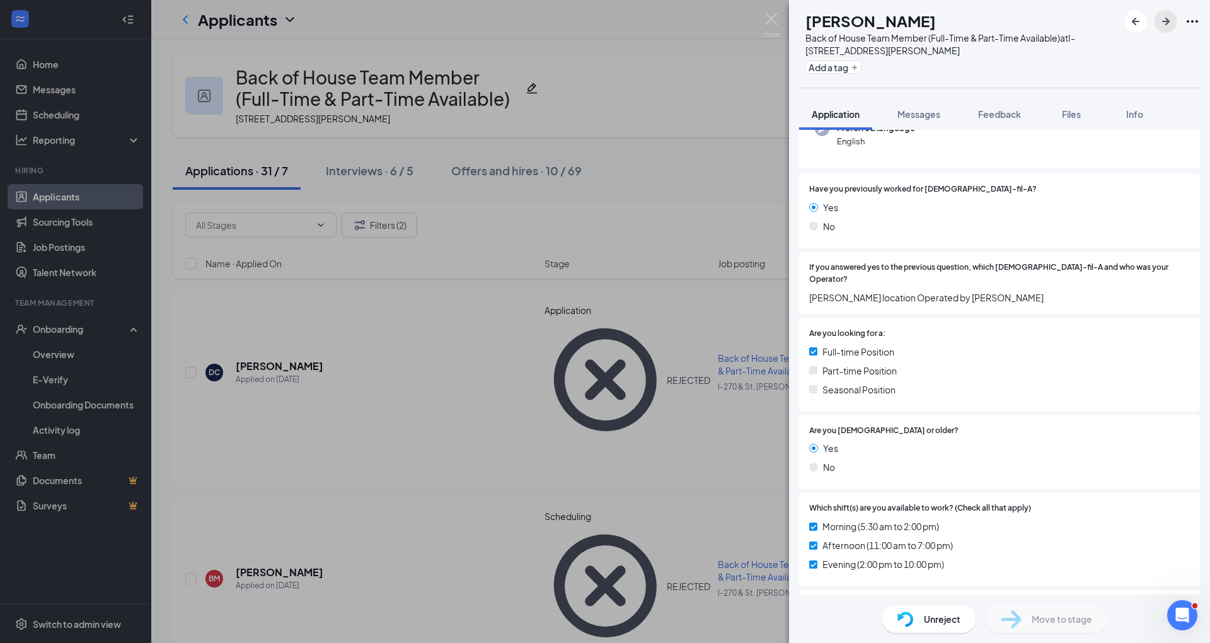
click at [590, 28] on icon "ArrowRight" at bounding box center [1165, 21] width 15 height 15
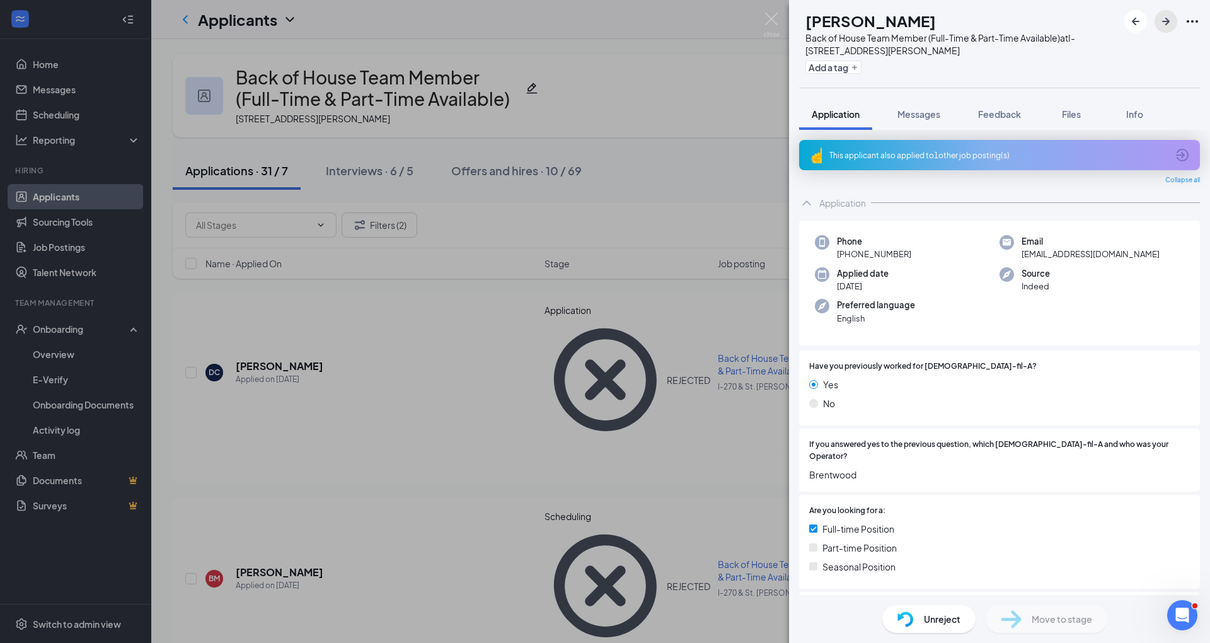
click at [590, 28] on icon "ArrowRight" at bounding box center [1165, 21] width 15 height 15
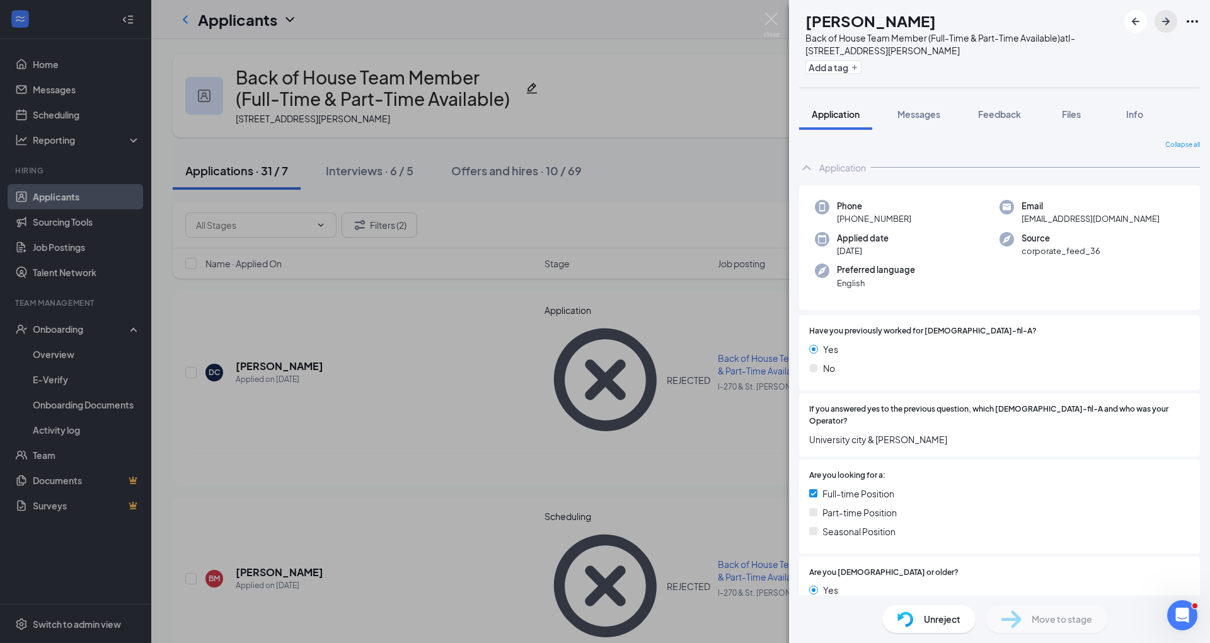
click at [590, 28] on icon "ArrowRight" at bounding box center [1165, 21] width 15 height 15
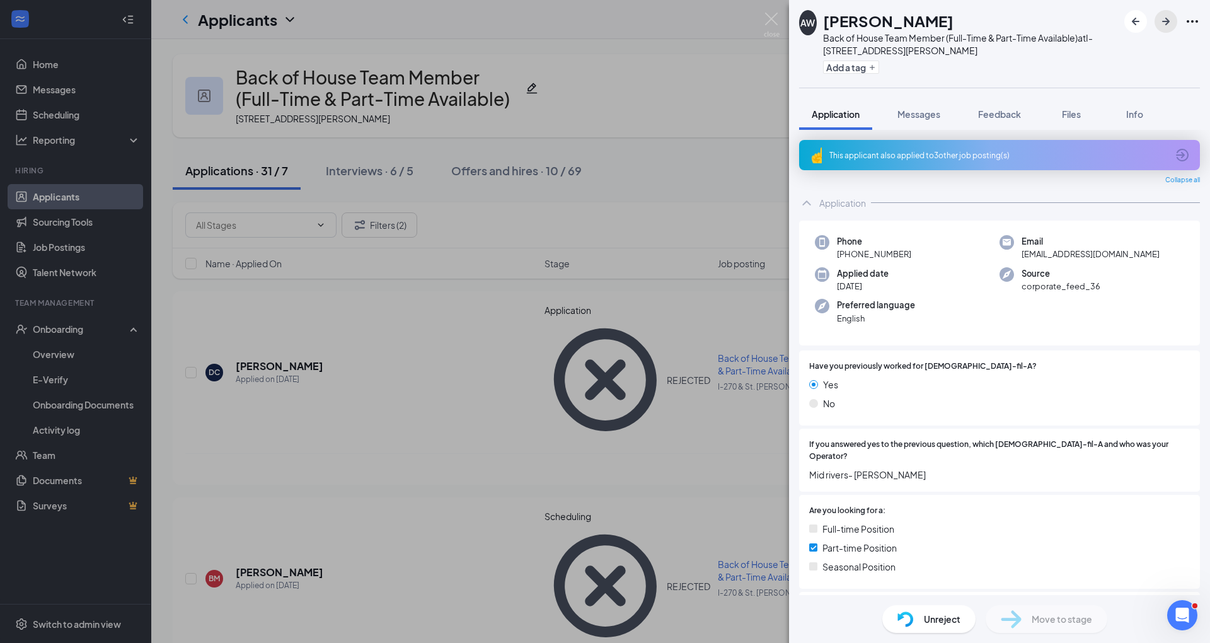
click at [590, 28] on icon "ArrowRight" at bounding box center [1165, 21] width 15 height 15
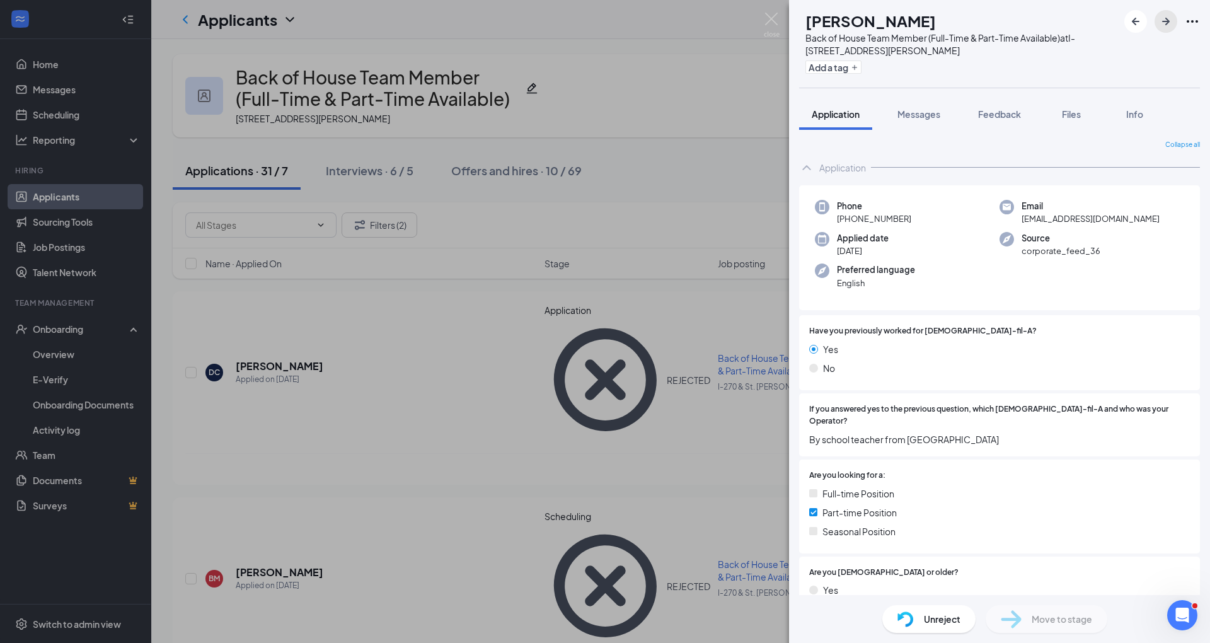
click at [590, 28] on icon "ArrowRight" at bounding box center [1165, 21] width 15 height 15
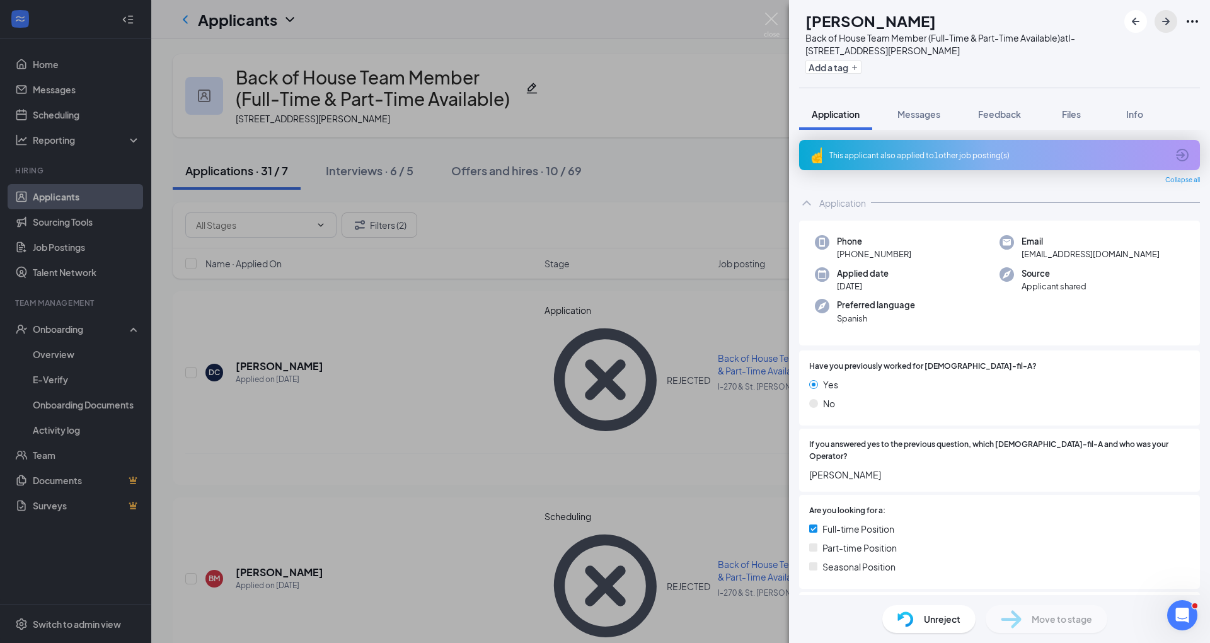
click at [590, 28] on icon "ArrowRight" at bounding box center [1165, 21] width 15 height 15
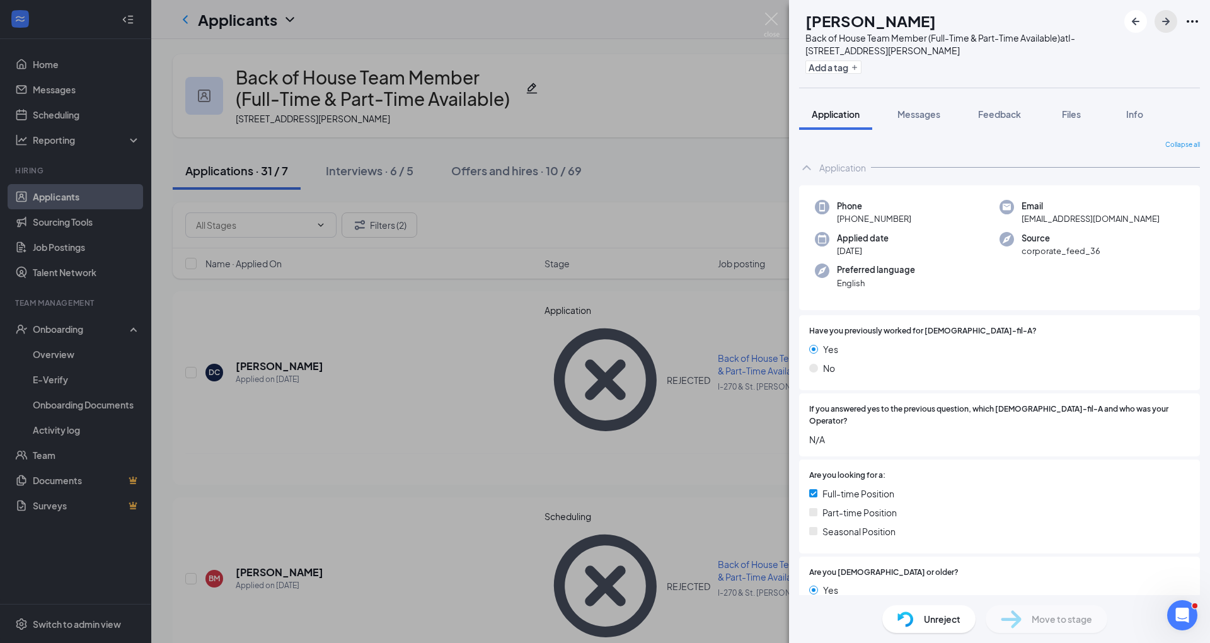
click at [590, 17] on icon "ArrowRight" at bounding box center [1165, 21] width 15 height 15
click at [590, 20] on icon "ArrowRight" at bounding box center [1165, 21] width 15 height 15
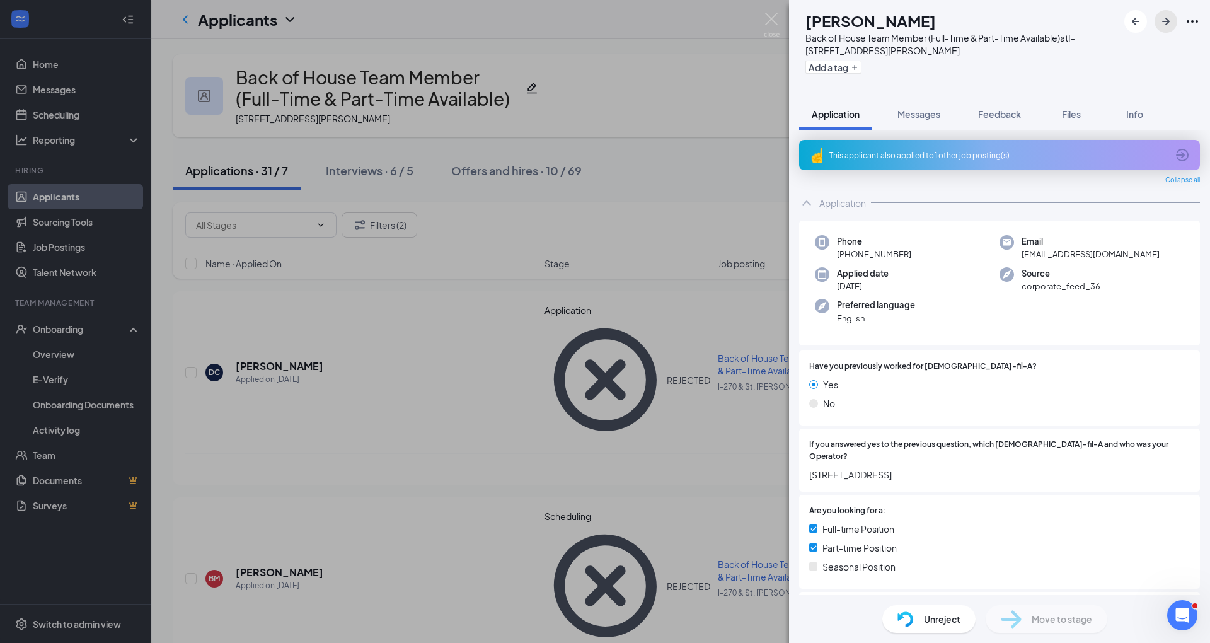
click at [590, 21] on button "button" at bounding box center [1166, 21] width 23 height 23
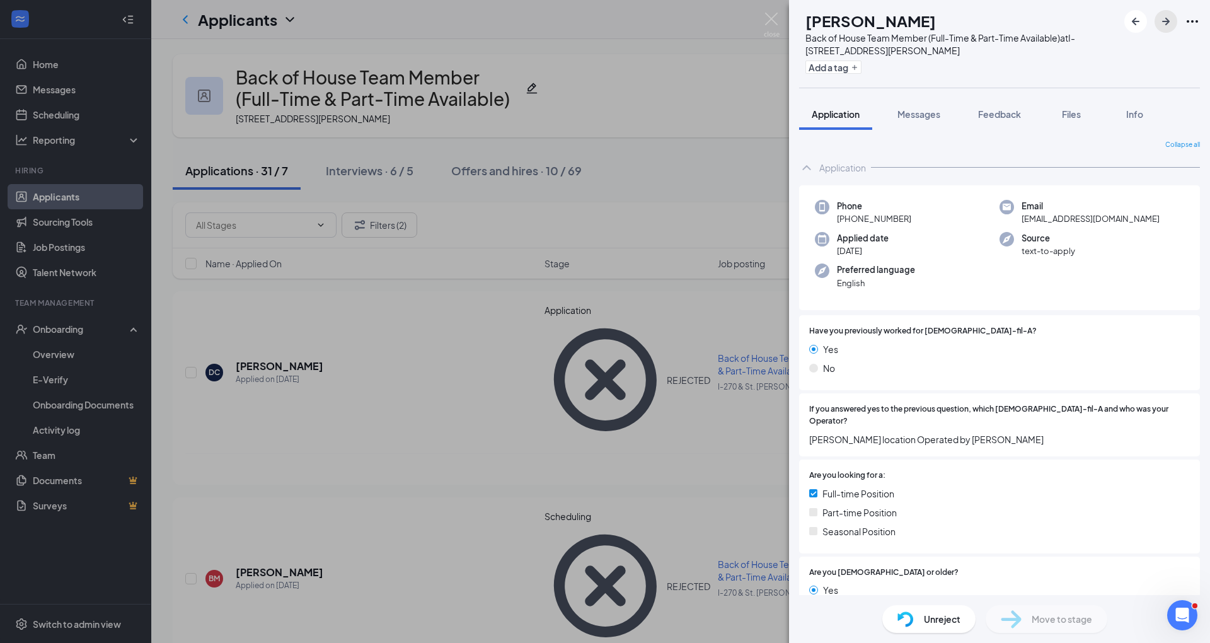
scroll to position [642, 0]
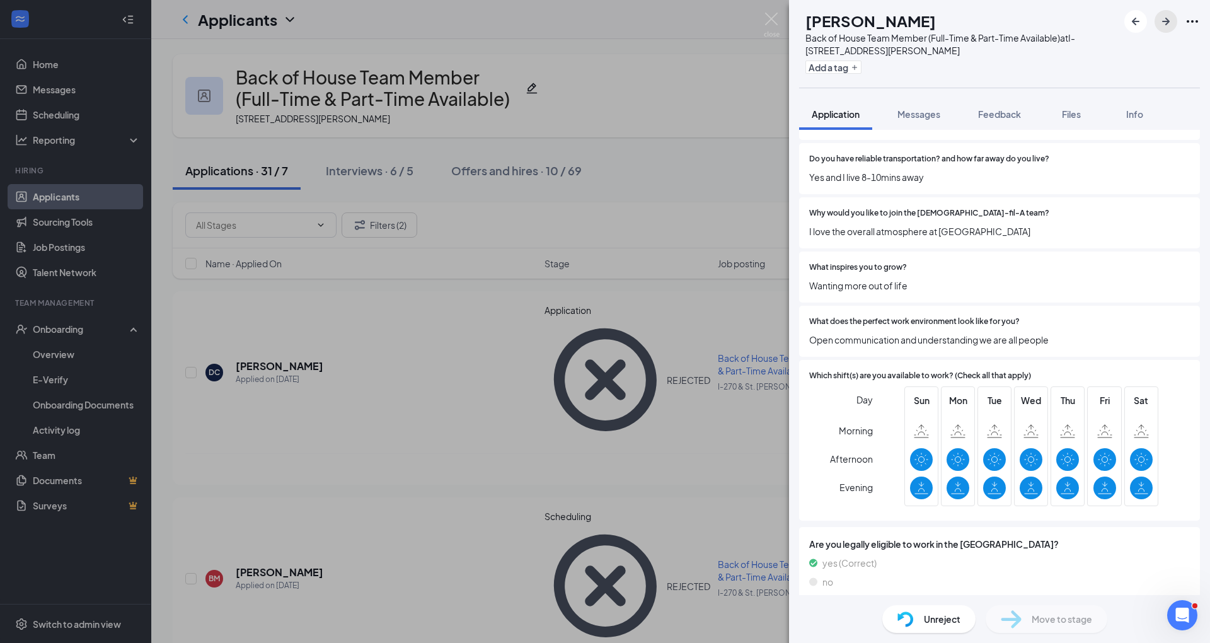
click at [590, 20] on icon "ArrowRight" at bounding box center [1166, 22] width 8 height 8
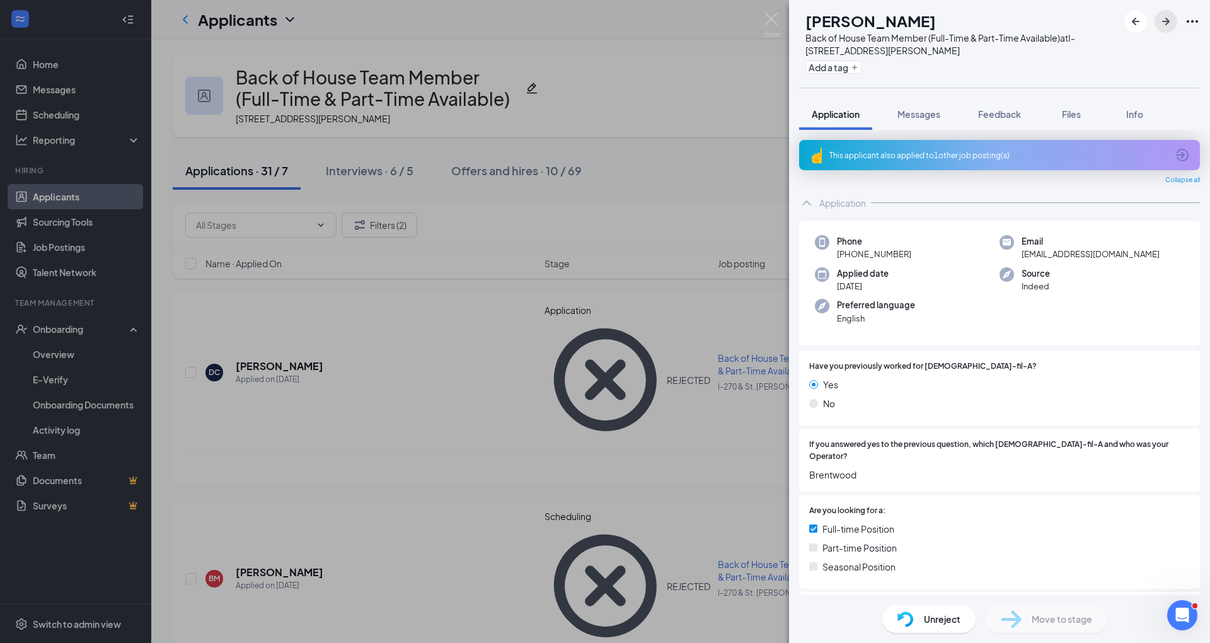
click at [590, 24] on icon "ArrowRight" at bounding box center [1165, 21] width 15 height 15
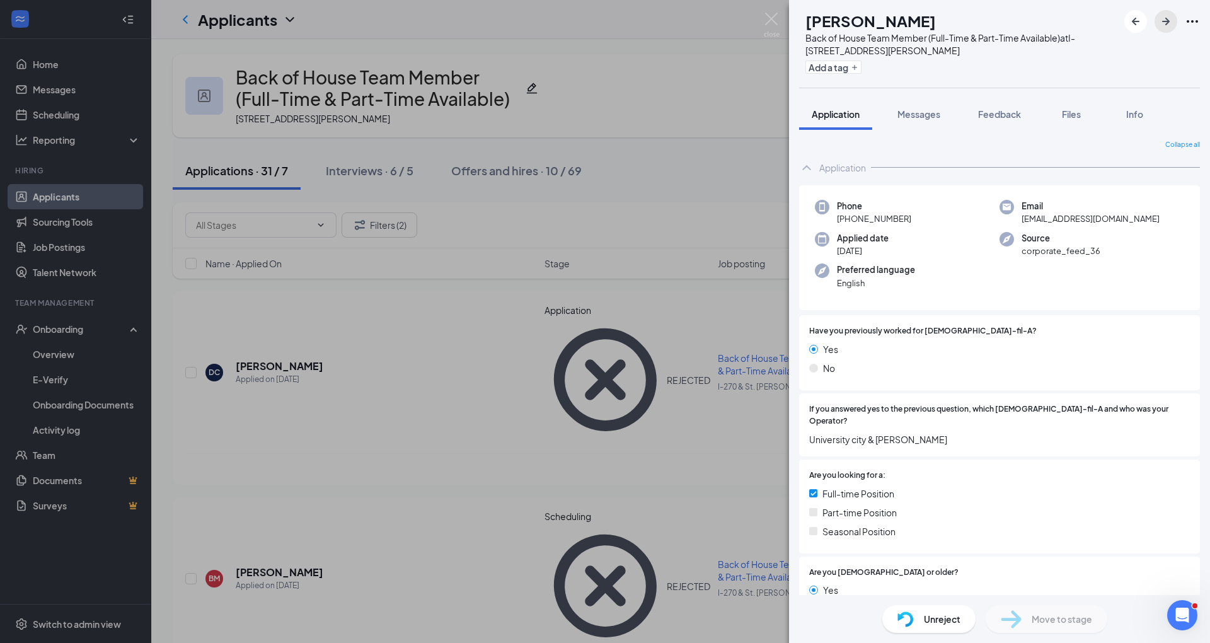
click at [590, 24] on icon "ArrowRight" at bounding box center [1165, 21] width 15 height 15
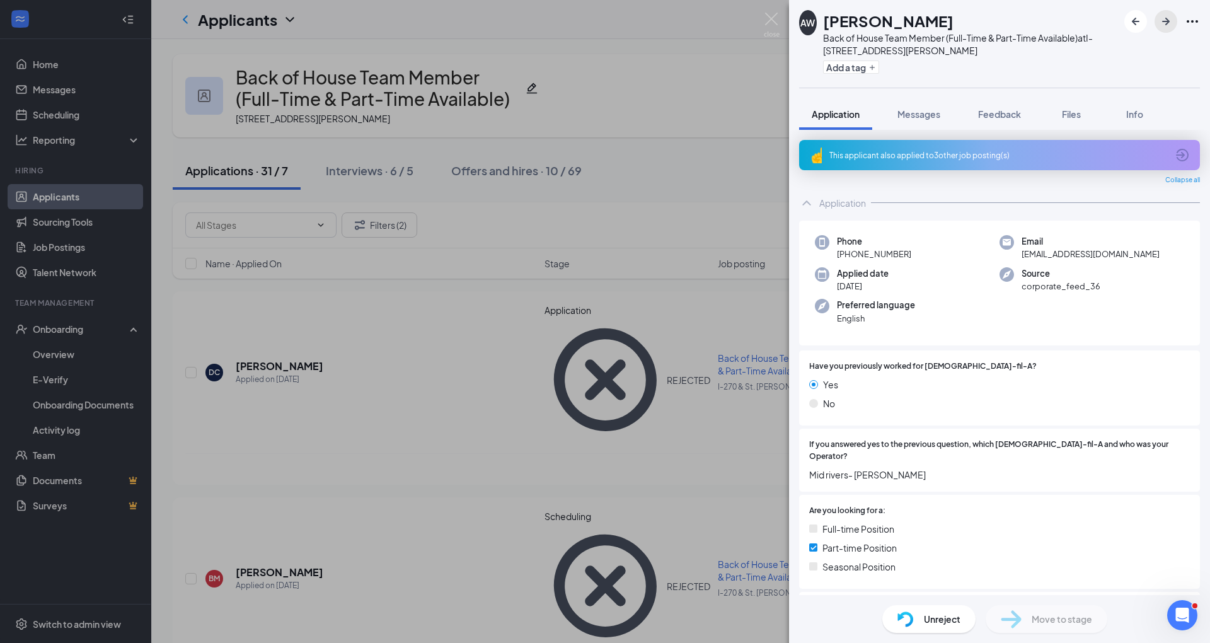
click at [590, 24] on icon "ArrowRight" at bounding box center [1165, 21] width 15 height 15
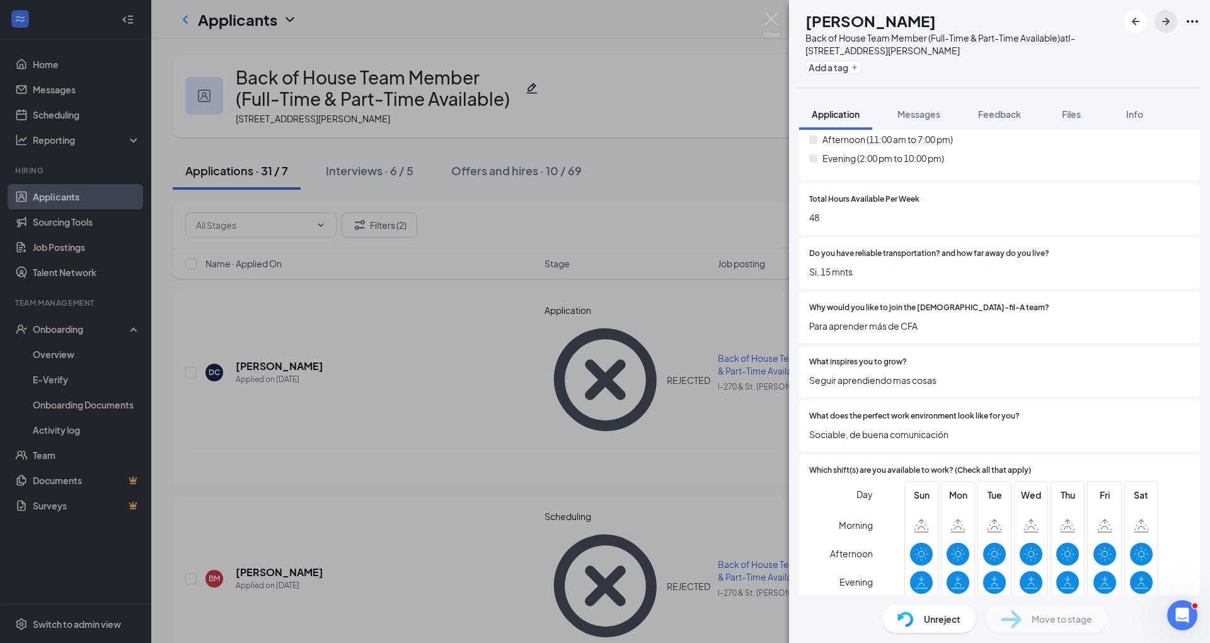
scroll to position [678, 0]
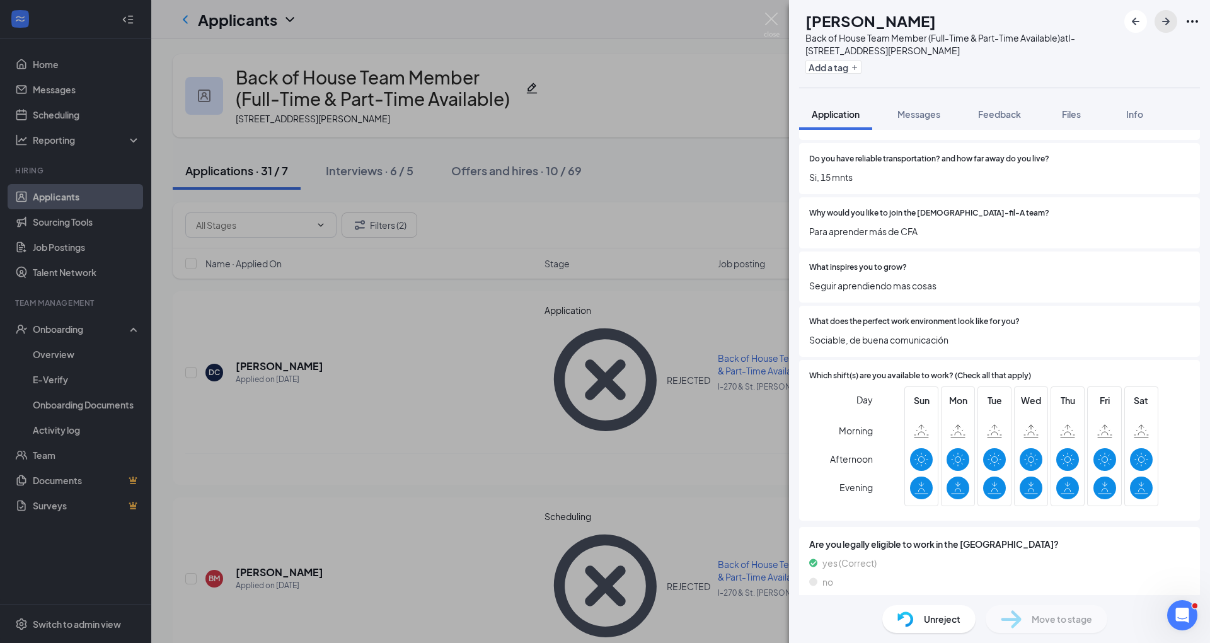
click at [590, 29] on button "button" at bounding box center [1166, 21] width 23 height 23
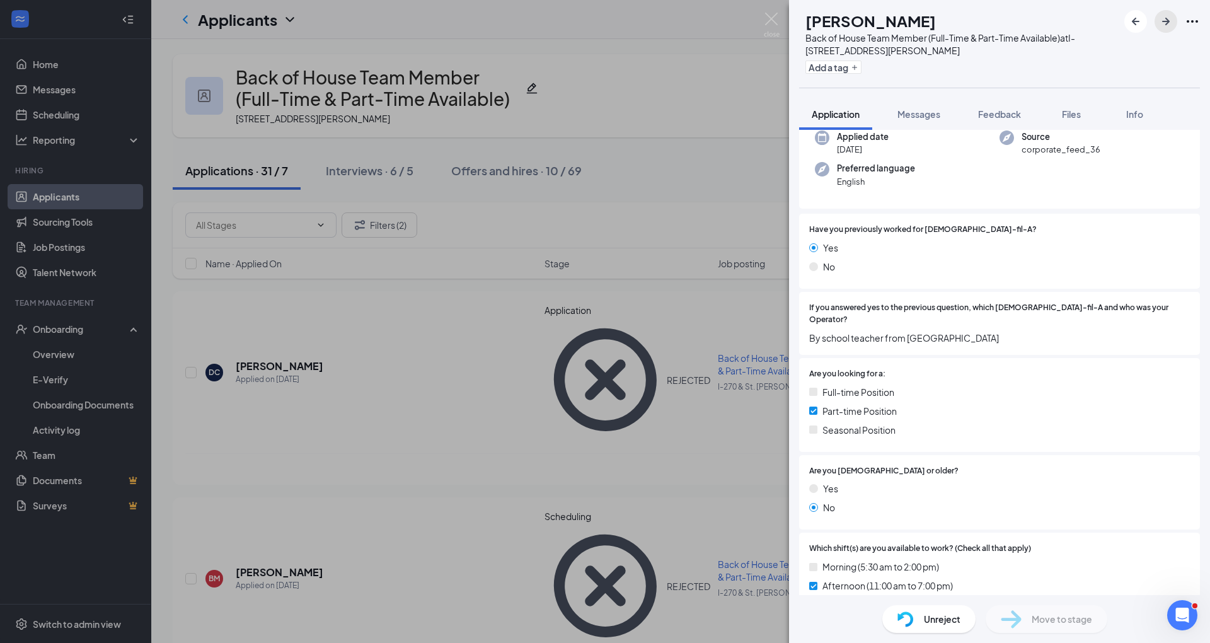
scroll to position [101, 0]
click at [590, 28] on img at bounding box center [772, 25] width 16 height 25
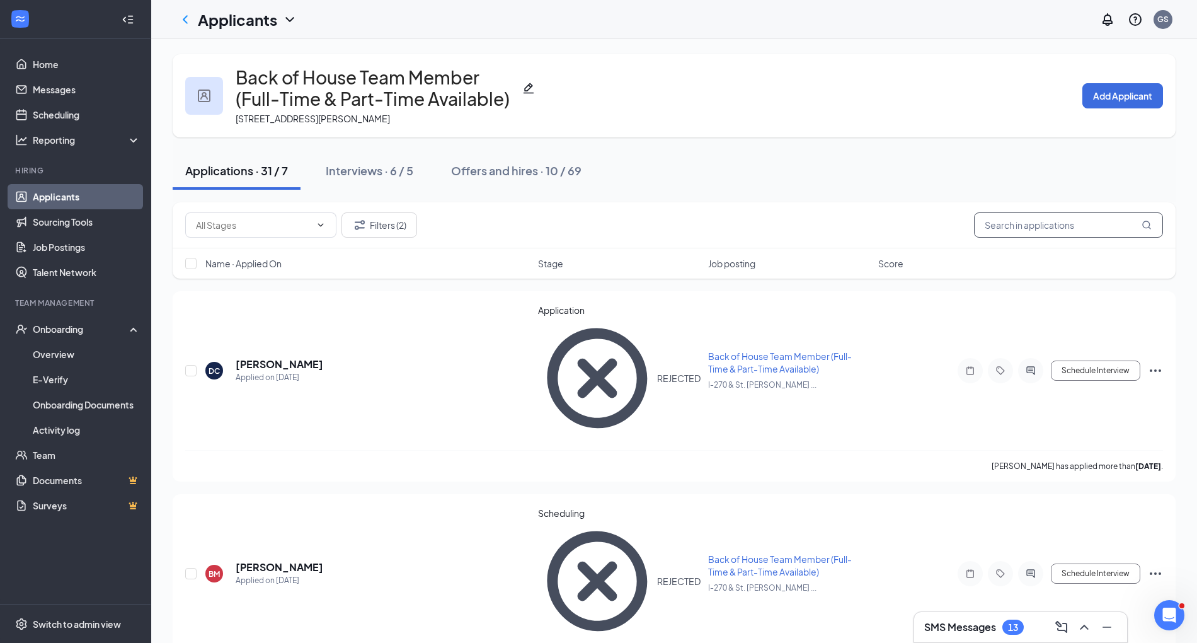
click at [590, 219] on input "text" at bounding box center [1068, 224] width 189 height 25
click at [186, 18] on icon "ChevronLeft" at bounding box center [185, 19] width 15 height 15
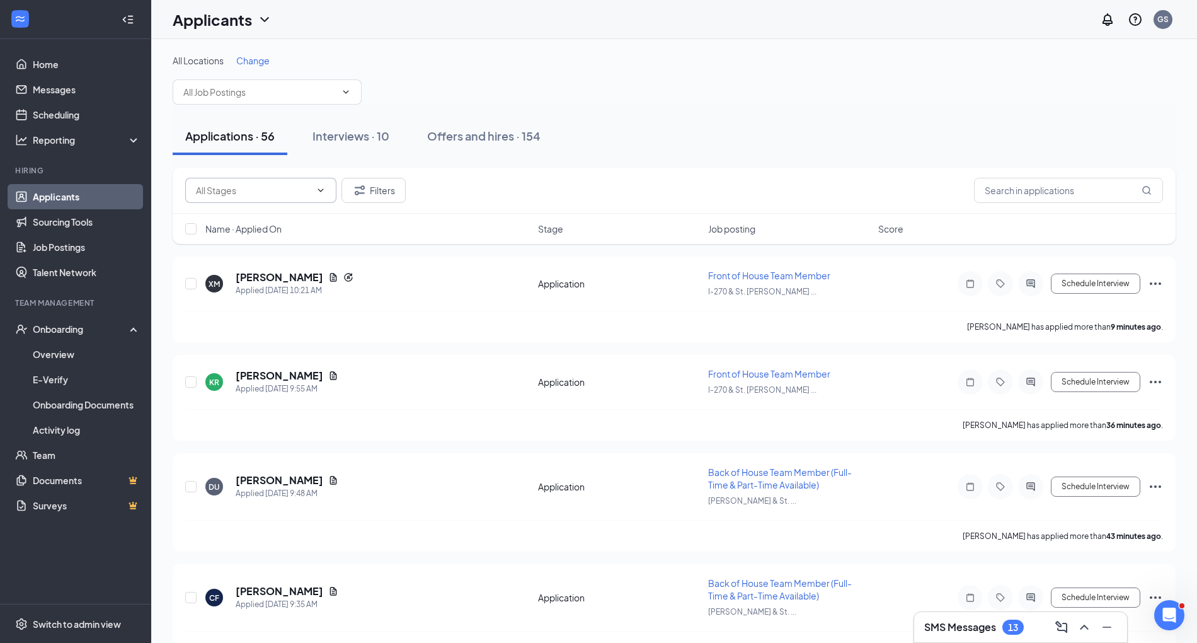
click at [306, 195] on input "text" at bounding box center [253, 190] width 115 height 14
click at [291, 224] on div "Application (43)" at bounding box center [270, 214] width 151 height 29
type input "Application (43)"
click at [263, 284] on div "Applied [DATE] 10:21 AM" at bounding box center [295, 290] width 118 height 13
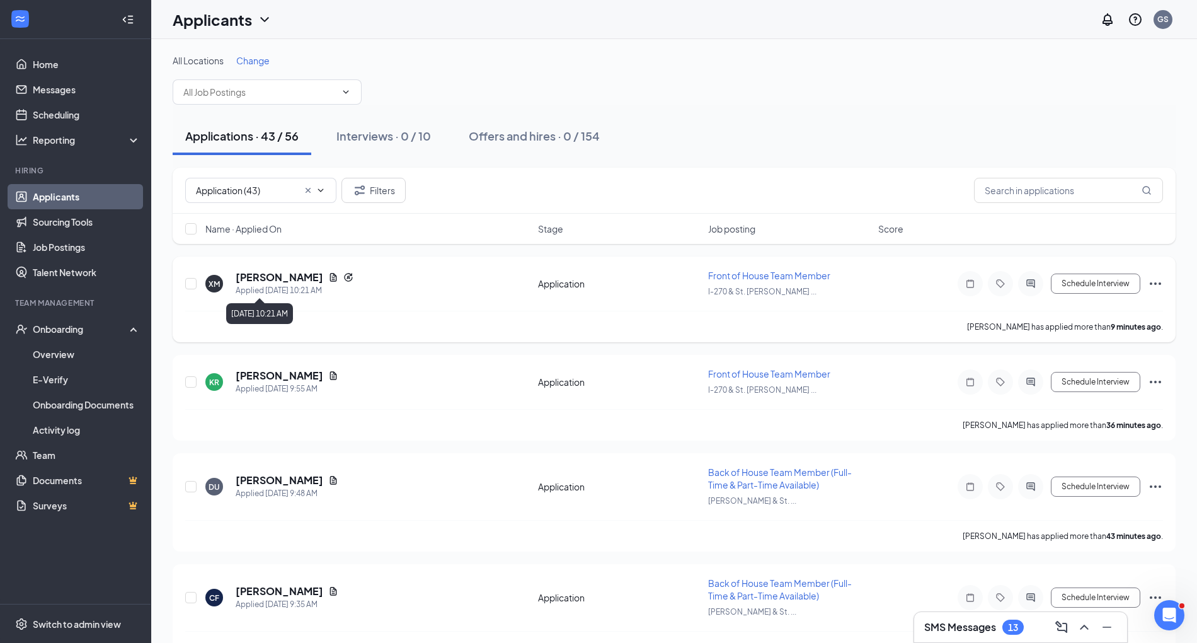
click at [251, 274] on h5 "[PERSON_NAME]" at bounding box center [280, 277] width 88 height 14
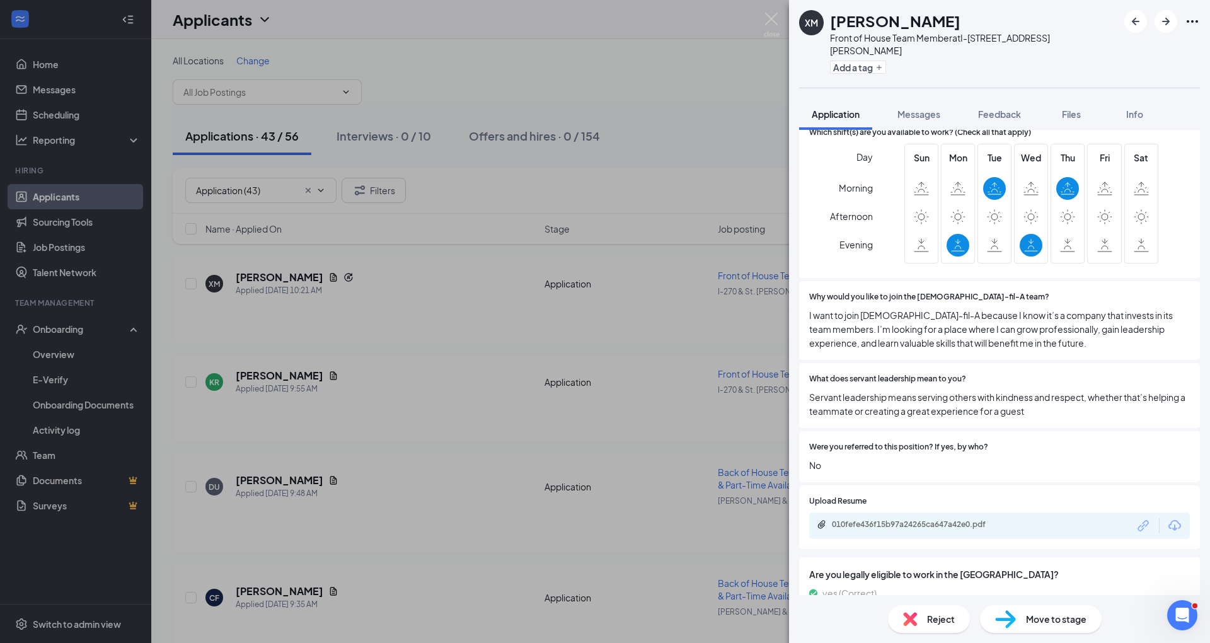
scroll to position [589, 0]
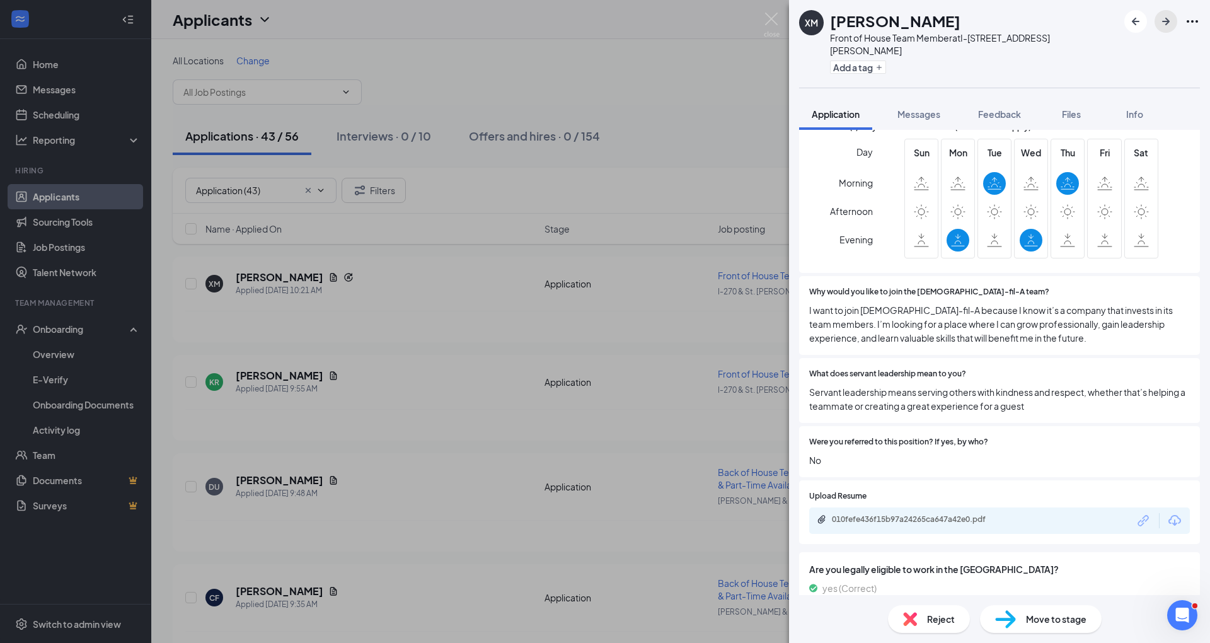
click at [590, 24] on icon "ArrowRight" at bounding box center [1166, 22] width 8 height 8
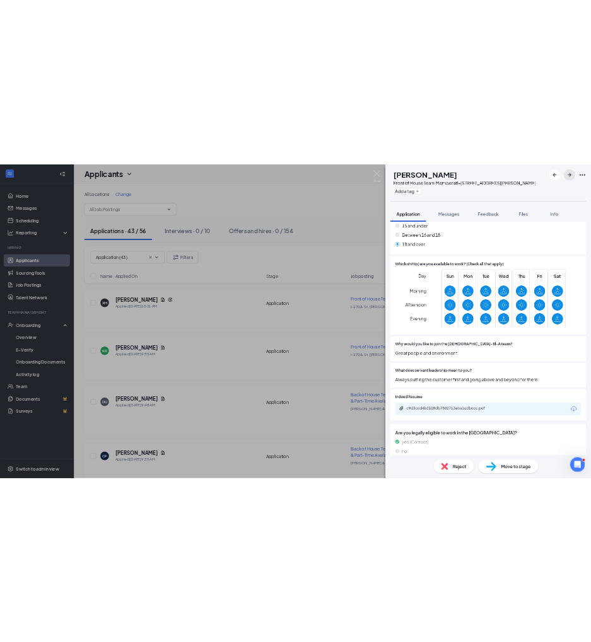
scroll to position [403, 0]
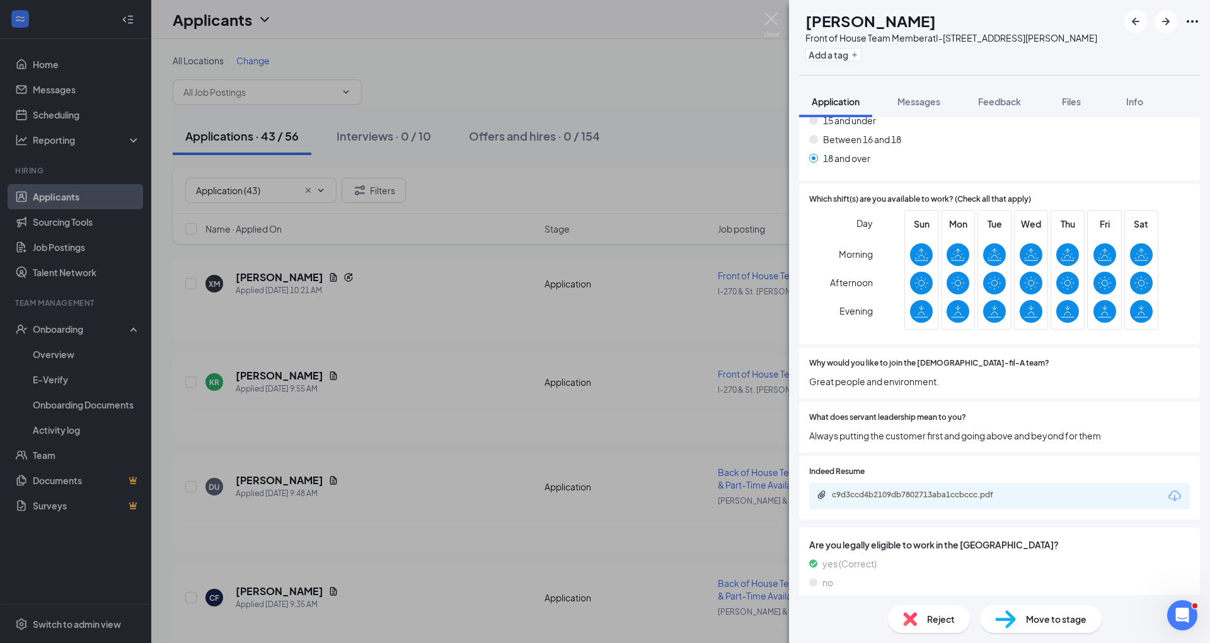
click at [468, 115] on div "KR [PERSON_NAME] Front of House Team Member at I-270 & St. [PERSON_NAME] Rd Add…" at bounding box center [605, 321] width 1210 height 643
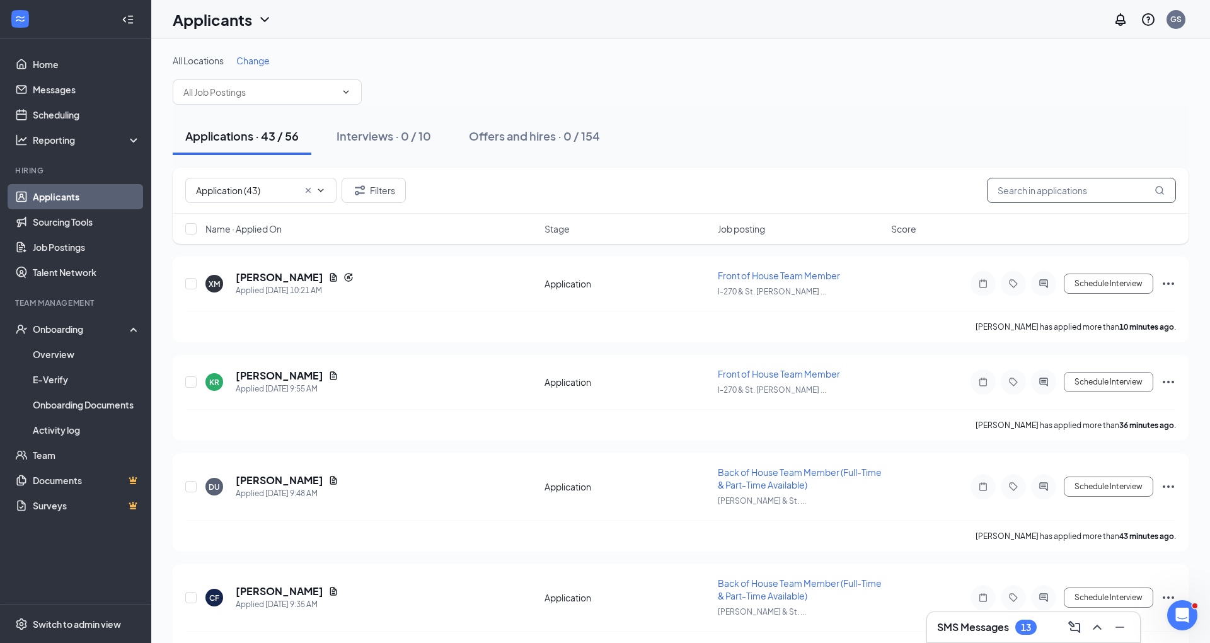
click at [590, 178] on input "text" at bounding box center [1081, 190] width 189 height 25
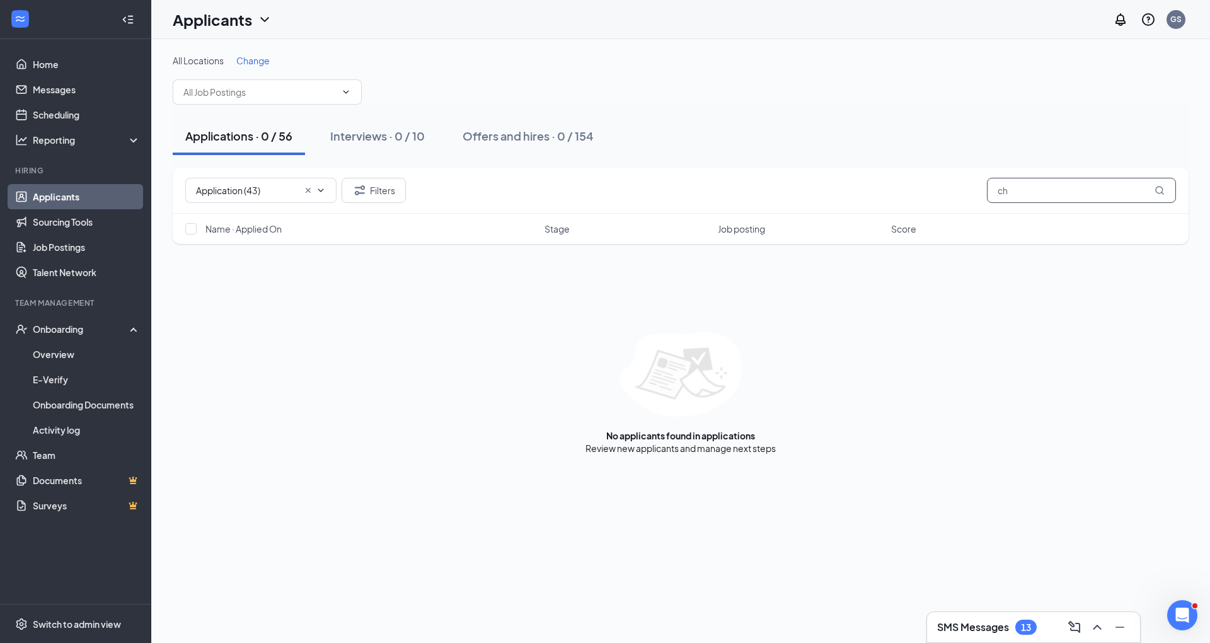
type input "c"
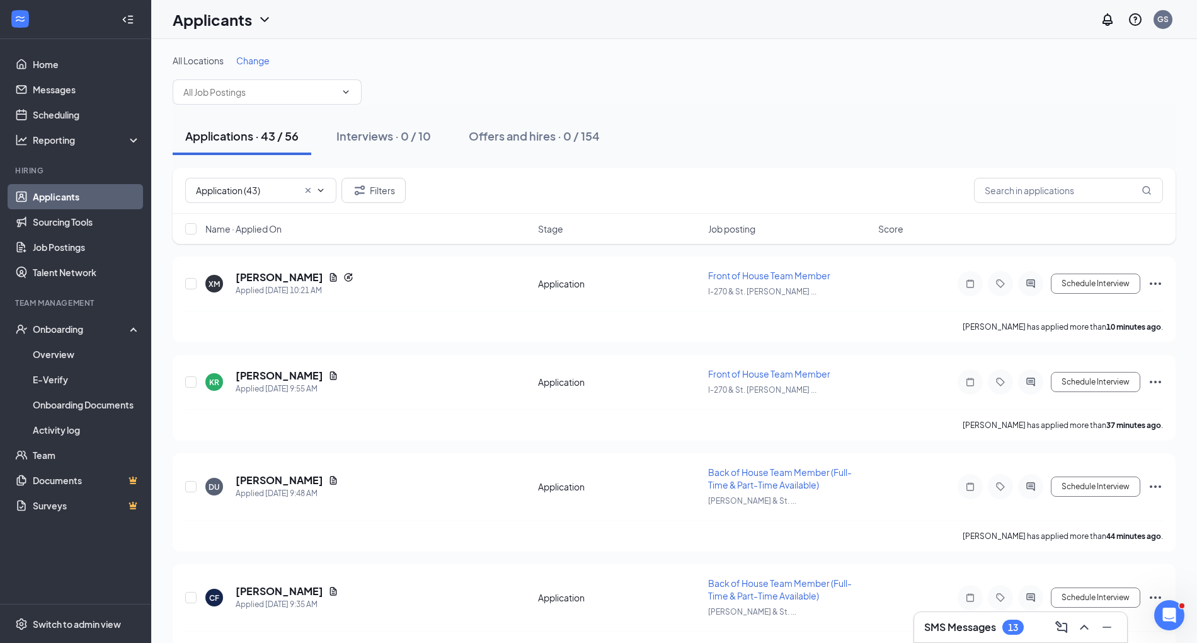
drag, startPoint x: 330, startPoint y: 129, endPoint x: 435, endPoint y: 653, distance: 534.7
click at [435, 626] on html "Home Messages Scheduling Reporting Hiring Applicants Sourcing Tools Job Posting…" at bounding box center [598, 321] width 1197 height 643
click at [89, 131] on div "Reporting" at bounding box center [75, 139] width 151 height 25
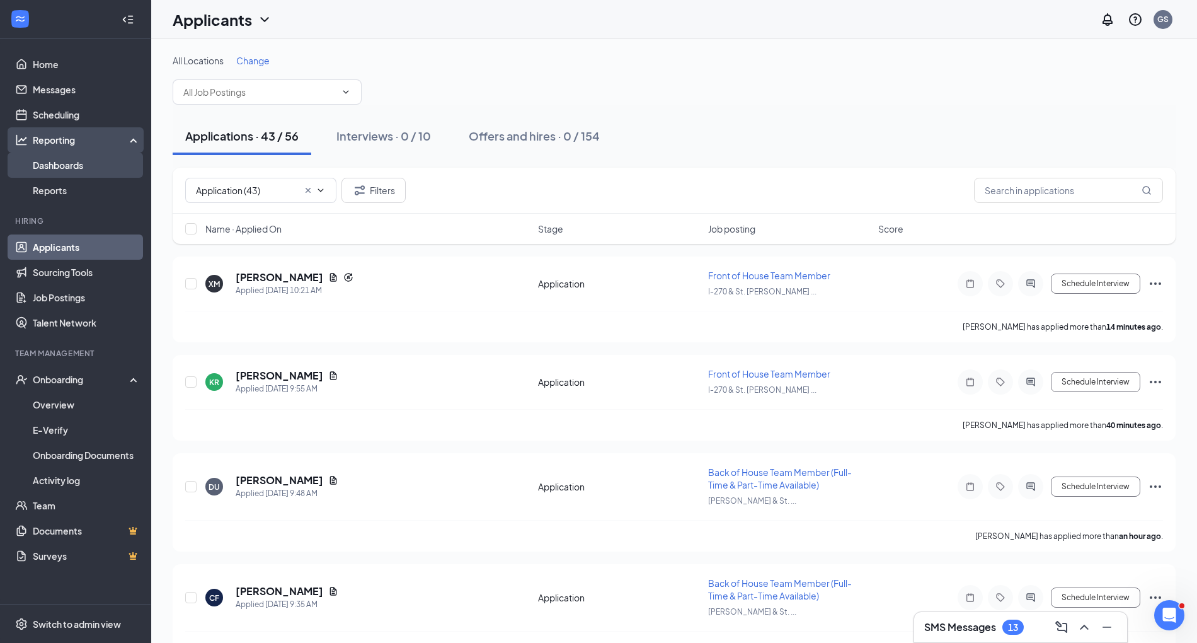
click at [76, 164] on link "Dashboards" at bounding box center [87, 165] width 108 height 25
